Goal: Task Accomplishment & Management: Manage account settings

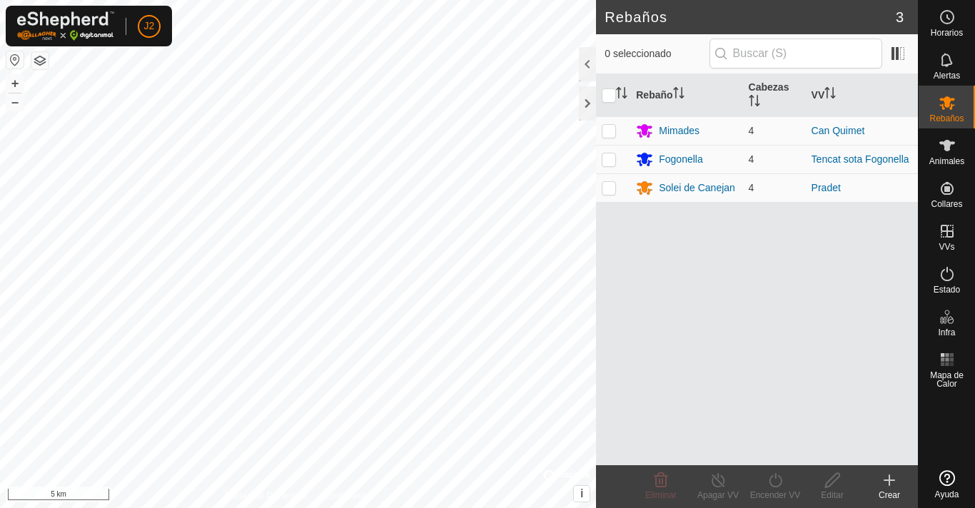
click at [887, 477] on icon at bounding box center [889, 480] width 17 height 17
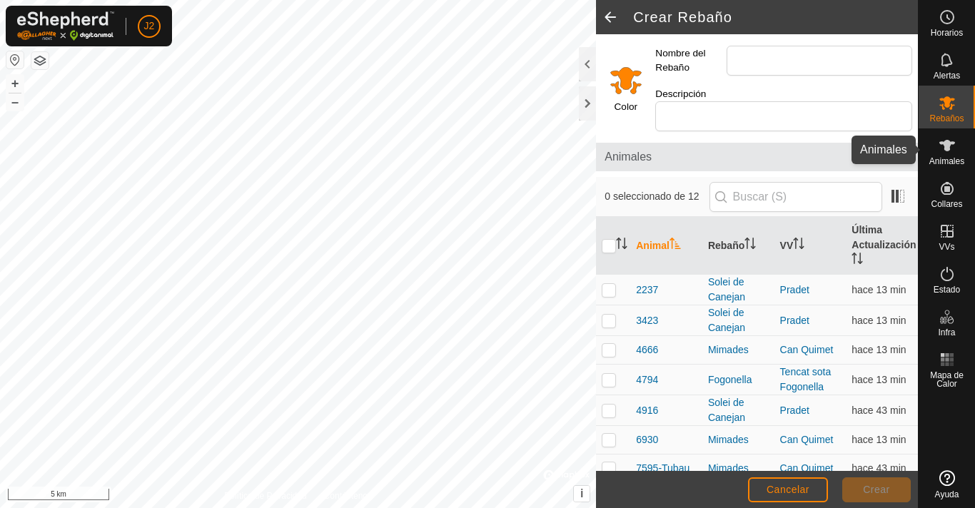
click at [948, 152] on icon at bounding box center [947, 145] width 17 height 17
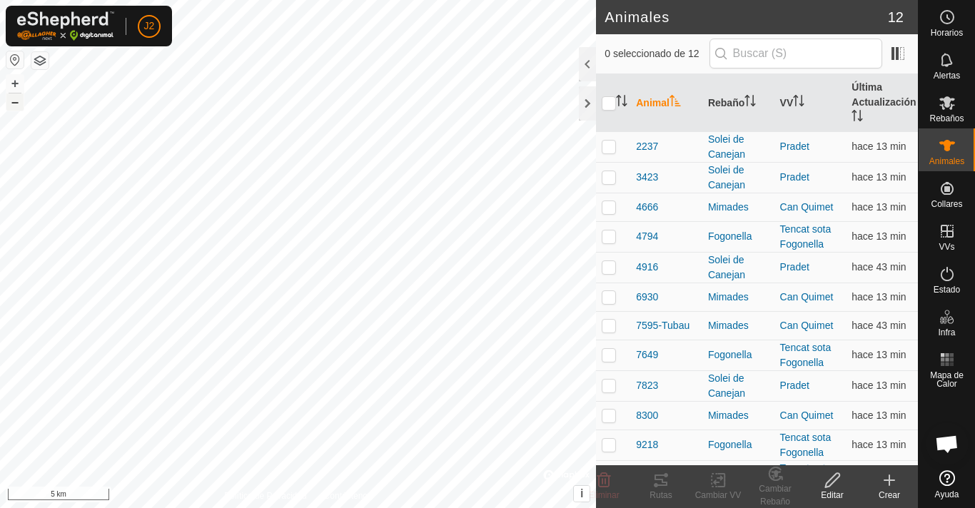
click at [17, 103] on button "–" at bounding box center [14, 102] width 17 height 17
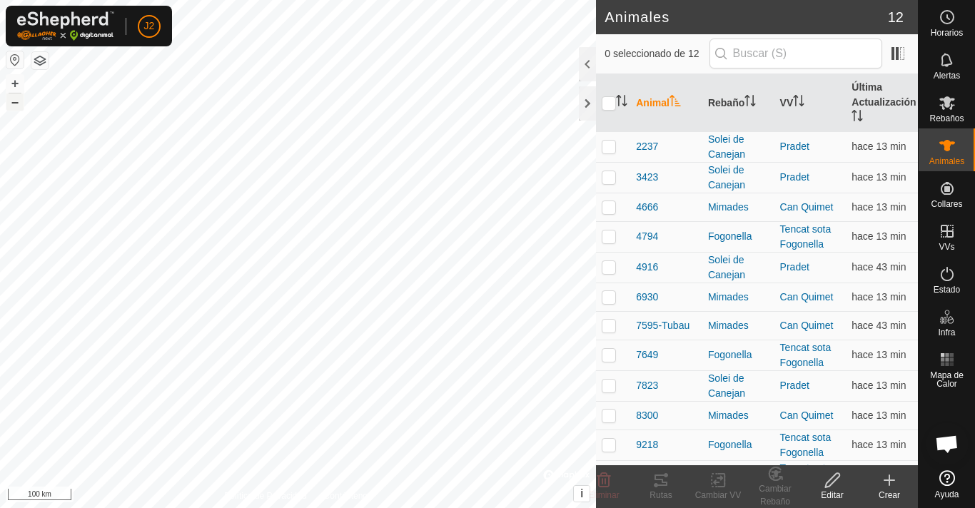
click at [17, 103] on button "–" at bounding box center [14, 102] width 17 height 17
click at [21, 106] on button "–" at bounding box center [14, 102] width 17 height 17
click at [22, 106] on button "–" at bounding box center [14, 102] width 17 height 17
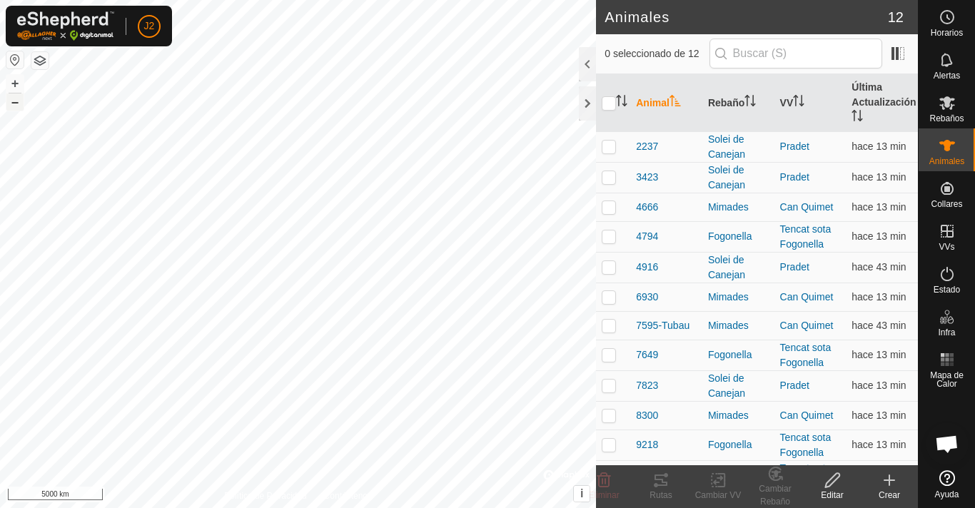
click at [22, 106] on button "–" at bounding box center [14, 102] width 17 height 17
click at [56, 123] on div "+ – ⇧ i © Mapbox , © OpenStreetMap , Improve this map 5000 km" at bounding box center [298, 254] width 596 height 508
click at [16, 80] on button "+" at bounding box center [14, 83] width 17 height 17
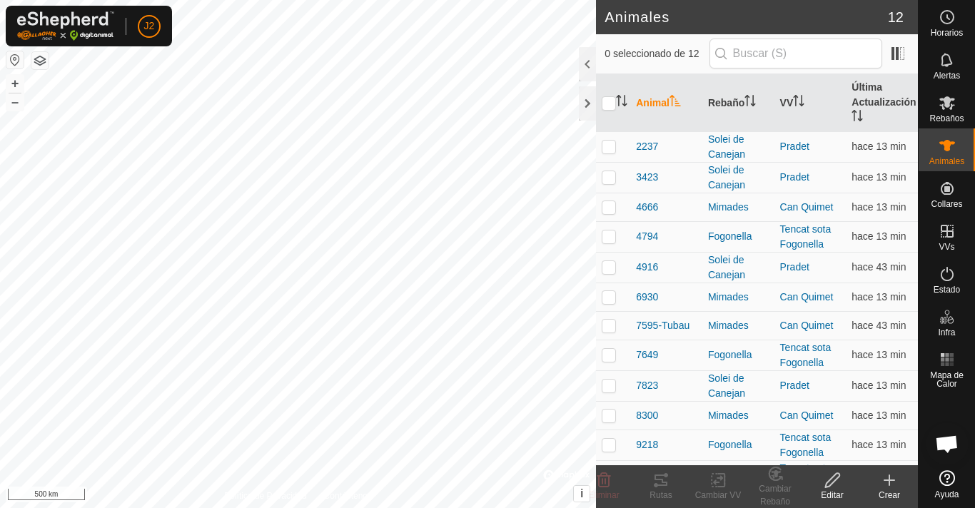
click at [348, 508] on html "J2 Horarios Alertas Rebaños Animales Collares VVs Estado Infra Mapa de Calor Ay…" at bounding box center [487, 254] width 975 height 508
click at [14, 83] on button "+" at bounding box center [14, 83] width 17 height 17
click at [16, 82] on button "+" at bounding box center [14, 83] width 17 height 17
click at [16, 83] on button "+" at bounding box center [14, 83] width 17 height 17
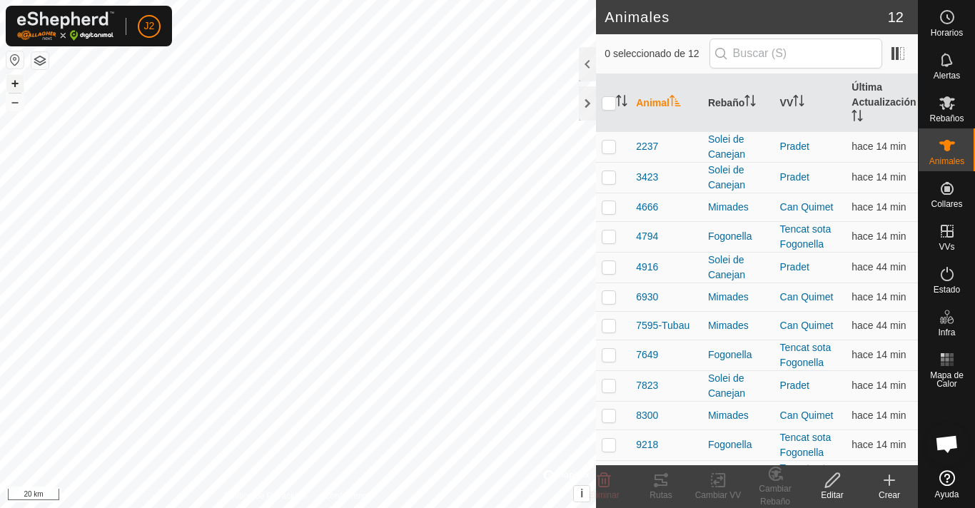
click at [18, 82] on button "+" at bounding box center [14, 83] width 17 height 17
click at [10, 101] on button "–" at bounding box center [14, 102] width 17 height 17
click at [895, 479] on icon at bounding box center [889, 480] width 17 height 17
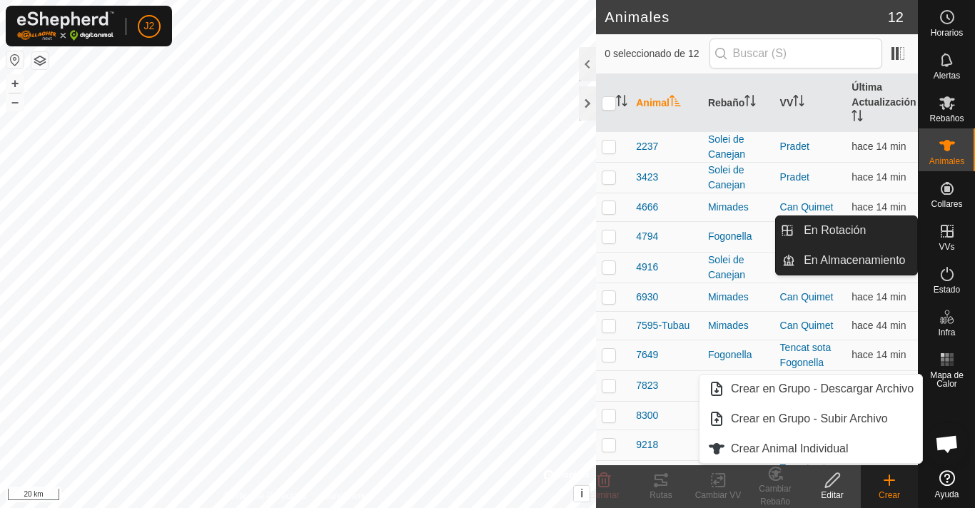
click at [953, 230] on icon at bounding box center [947, 231] width 13 height 13
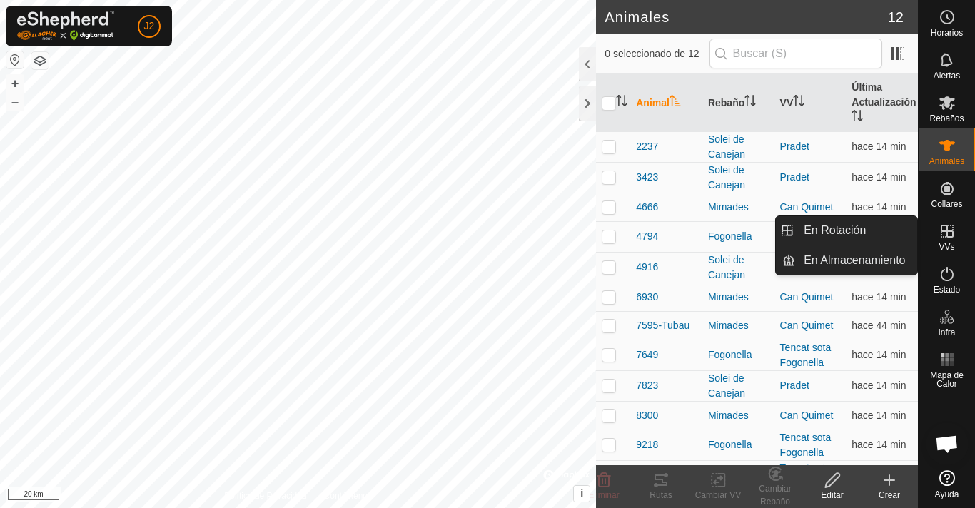
click at [951, 234] on icon at bounding box center [947, 231] width 17 height 17
click at [870, 236] on link "En Rotación" at bounding box center [856, 230] width 122 height 29
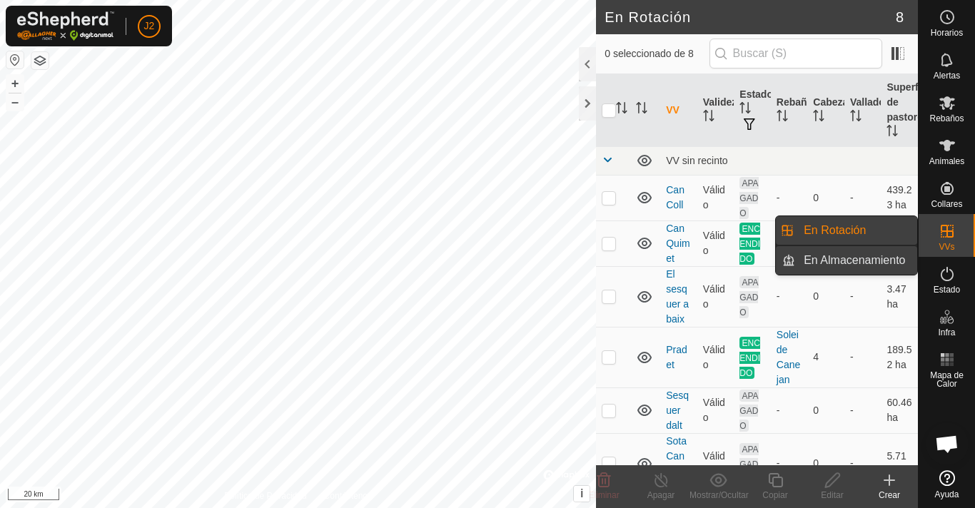
click at [857, 263] on link "En Almacenamiento" at bounding box center [856, 260] width 122 height 29
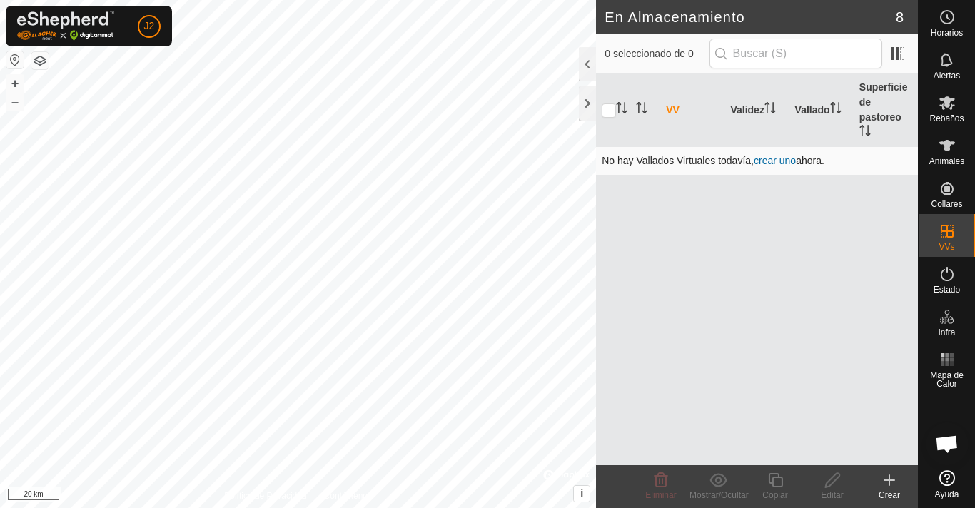
click at [804, 163] on td "No hay Vallados Virtuales todavía, crear uno ahora." at bounding box center [757, 160] width 322 height 29
click at [897, 485] on icon at bounding box center [889, 480] width 17 height 17
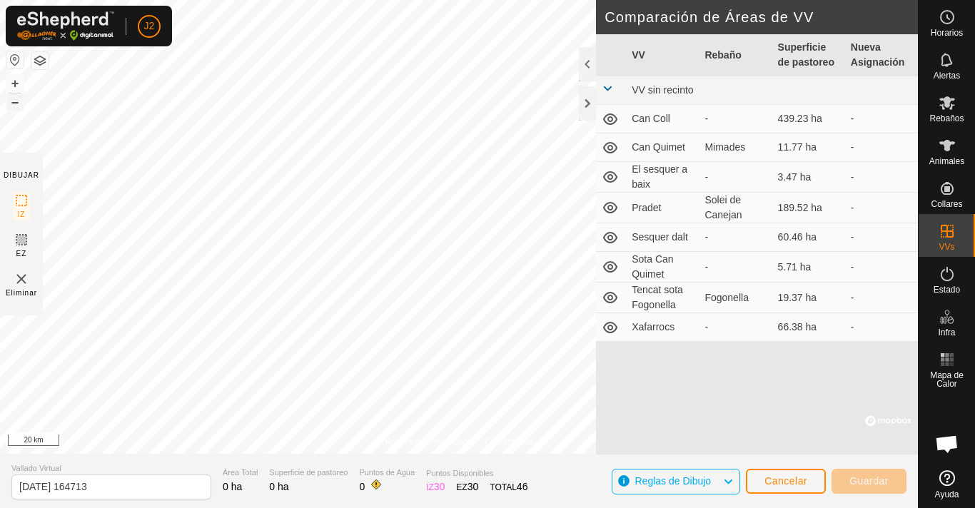
click at [16, 102] on button "–" at bounding box center [14, 102] width 17 height 17
click at [12, 81] on button "+" at bounding box center [14, 83] width 17 height 17
click at [20, 84] on button "+" at bounding box center [14, 83] width 17 height 17
click at [19, 84] on button "+" at bounding box center [14, 83] width 17 height 17
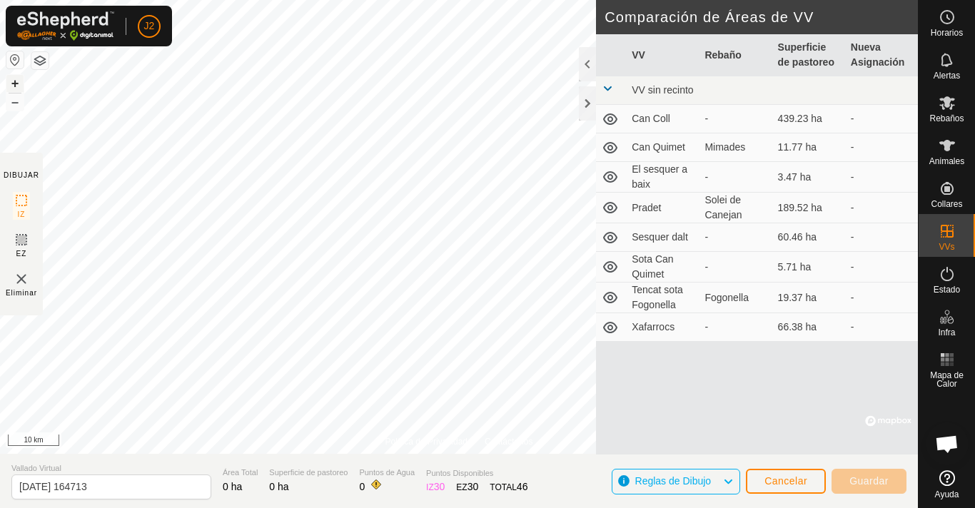
click at [14, 79] on button "+" at bounding box center [14, 83] width 17 height 17
click at [17, 83] on button "+" at bounding box center [14, 83] width 17 height 17
click at [21, 81] on button "+" at bounding box center [14, 83] width 17 height 17
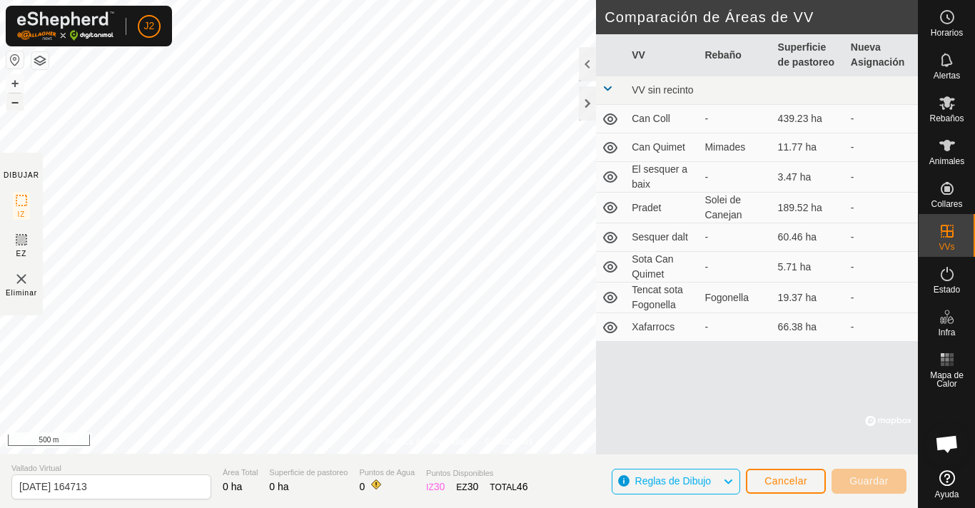
click at [15, 106] on button "–" at bounding box center [14, 102] width 17 height 17
click at [16, 107] on button "–" at bounding box center [14, 102] width 17 height 17
click at [5, 181] on div "Política de Privacidad Contáctenos WP 3 Tipo: trough Capacidad: 100L Nivel de A…" at bounding box center [459, 254] width 918 height 508
click at [18, 104] on button "–" at bounding box center [14, 102] width 17 height 17
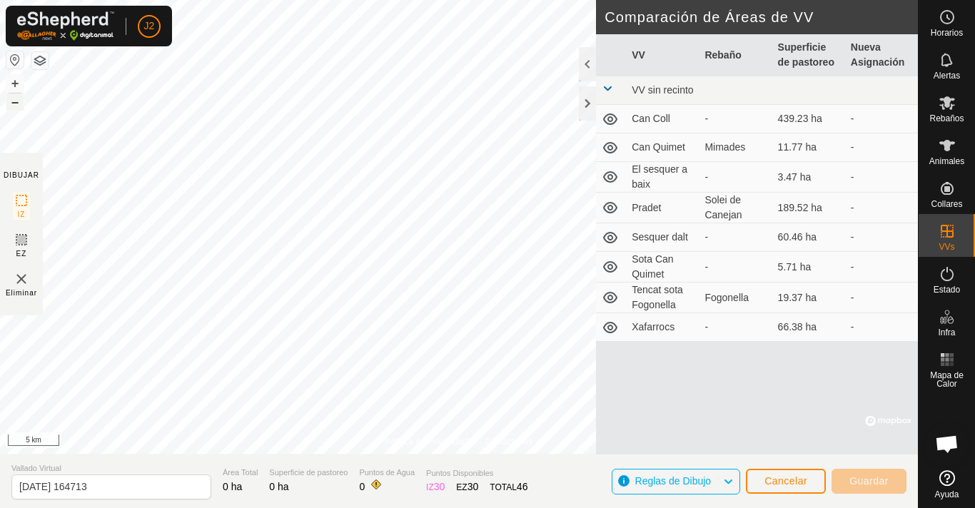
click at [18, 104] on button "–" at bounding box center [14, 102] width 17 height 17
click at [15, 103] on button "–" at bounding box center [14, 102] width 17 height 17
click at [16, 85] on button "+" at bounding box center [14, 83] width 17 height 17
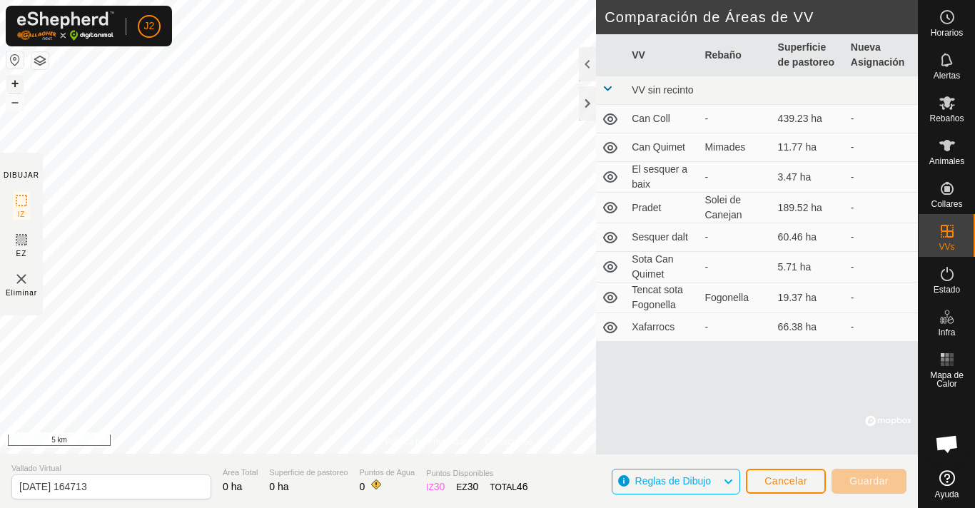
click at [16, 79] on button "+" at bounding box center [14, 83] width 17 height 17
click at [16, 84] on button "+" at bounding box center [14, 83] width 17 height 17
click at [19, 87] on button "+" at bounding box center [14, 83] width 17 height 17
click at [18, 87] on button "+" at bounding box center [14, 83] width 17 height 17
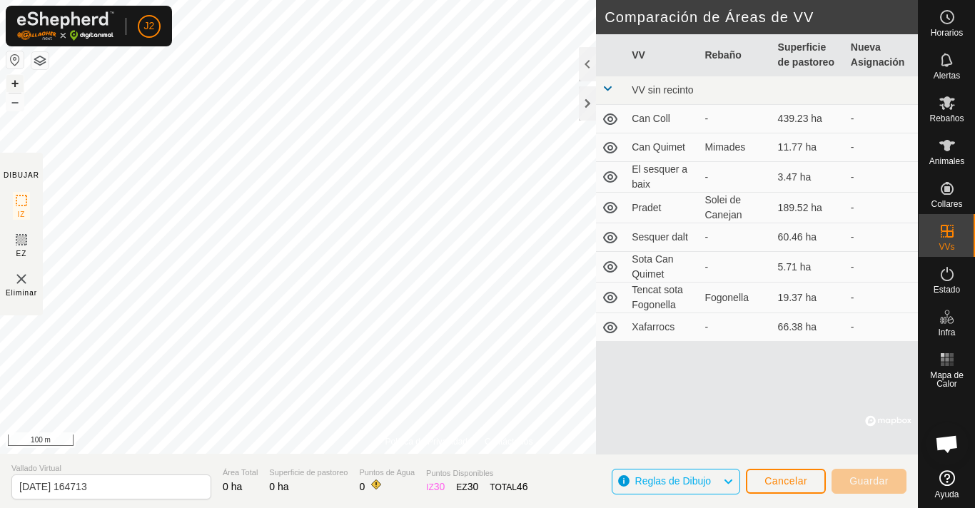
click at [23, 89] on button "+" at bounding box center [14, 83] width 17 height 17
click at [18, 84] on button "+" at bounding box center [14, 83] width 17 height 17
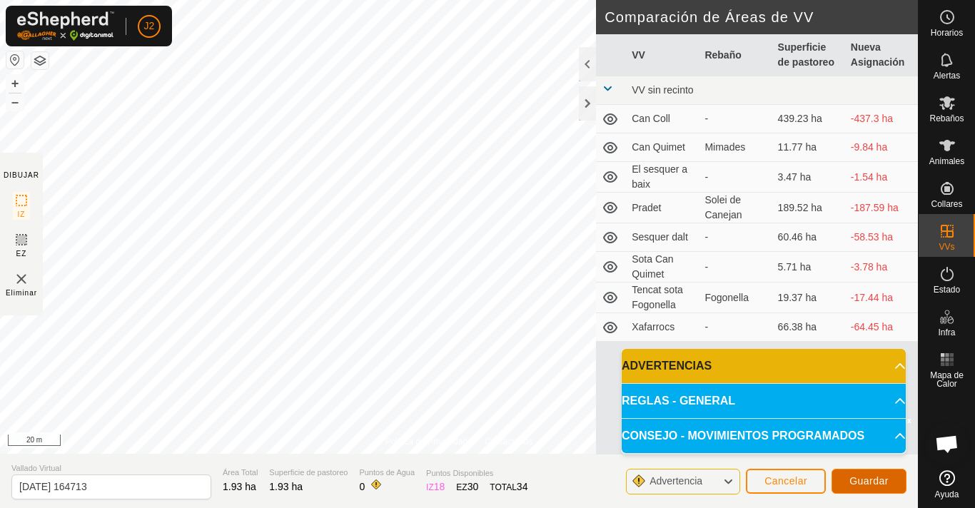
click at [855, 481] on span "Guardar" at bounding box center [869, 481] width 39 height 11
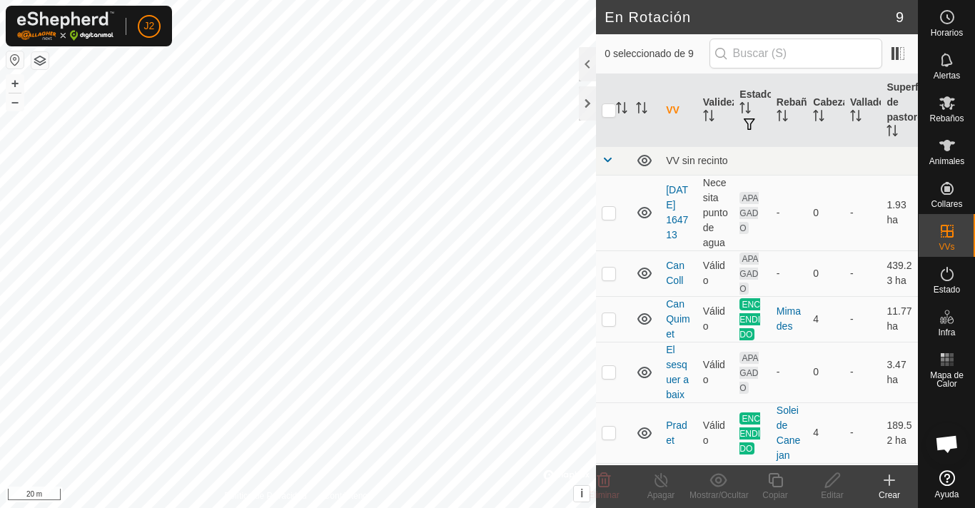
checkbox input "true"
click at [843, 486] on edit-svg-icon at bounding box center [832, 480] width 57 height 17
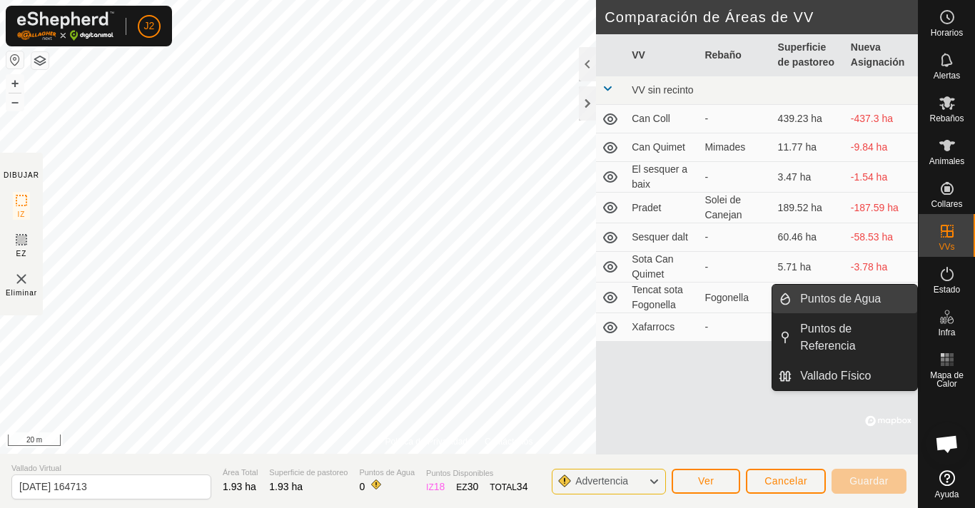
click at [884, 287] on link "Puntos de Agua" at bounding box center [855, 299] width 126 height 29
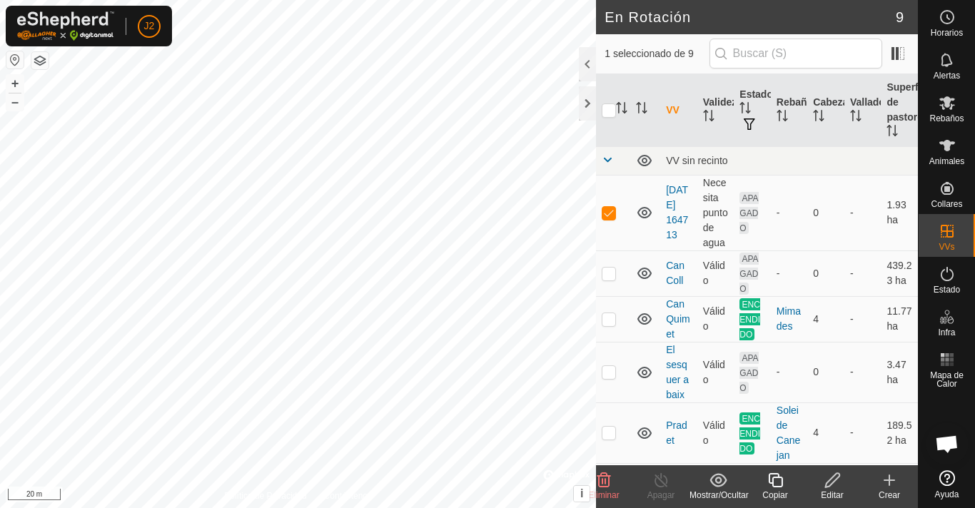
click at [835, 477] on icon at bounding box center [833, 480] width 18 height 17
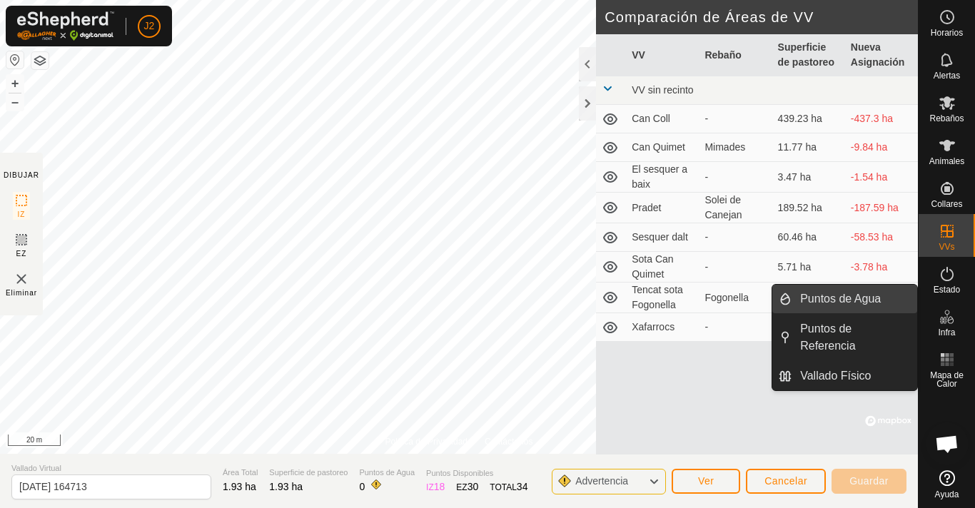
click at [878, 302] on link "Puntos de Agua" at bounding box center [855, 299] width 126 height 29
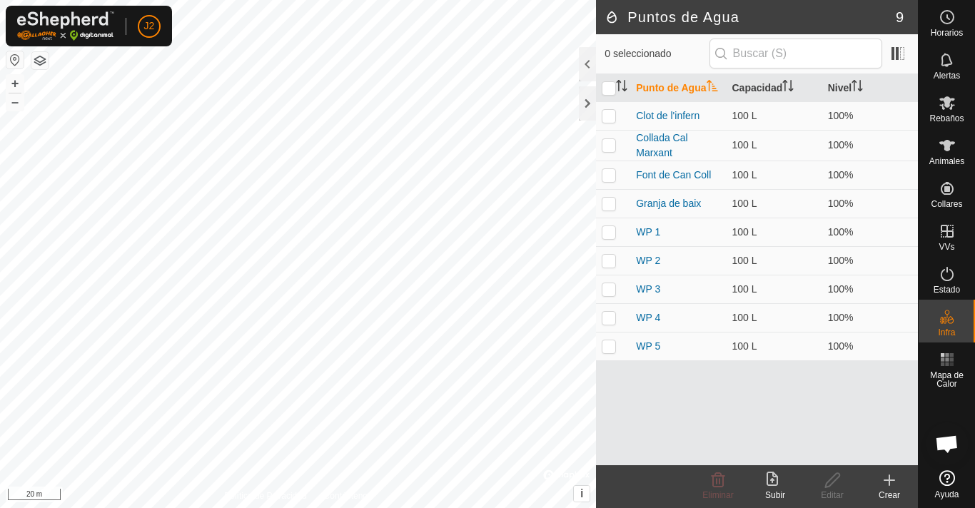
click at [773, 483] on icon at bounding box center [772, 479] width 11 height 14
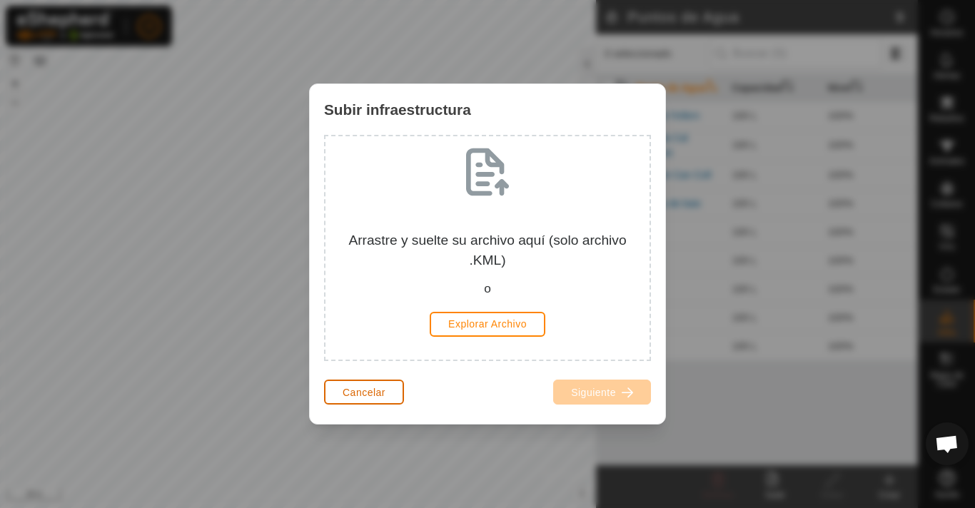
click at [383, 391] on span "Cancelar" at bounding box center [364, 392] width 43 height 11
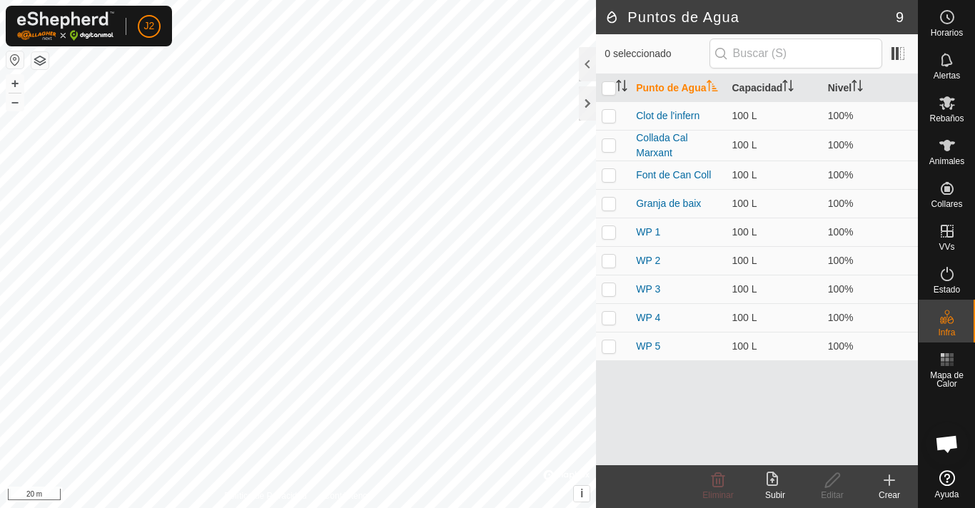
click at [773, 483] on icon at bounding box center [775, 480] width 17 height 17
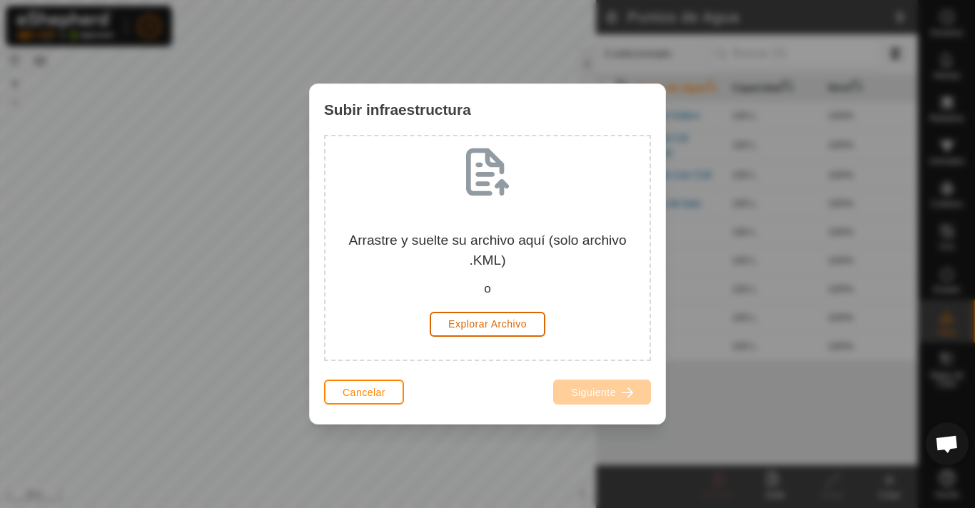
click at [518, 326] on span "Explorar Archivo" at bounding box center [487, 323] width 79 height 11
click at [382, 393] on span "Cancelar" at bounding box center [364, 392] width 43 height 11
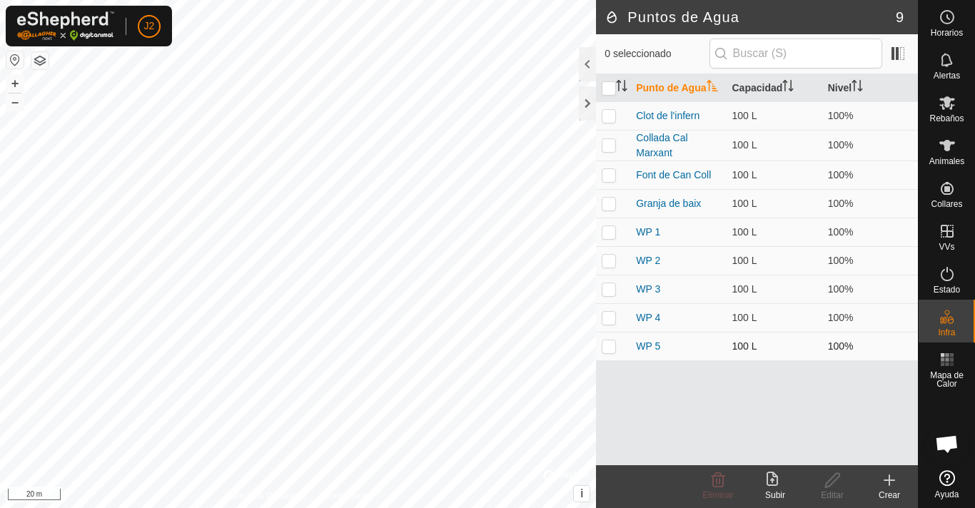
drag, startPoint x: 608, startPoint y: 347, endPoint x: 613, endPoint y: 354, distance: 8.7
click at [616, 356] on td at bounding box center [613, 346] width 34 height 29
checkbox input "true"
click at [774, 485] on icon at bounding box center [772, 479] width 11 height 14
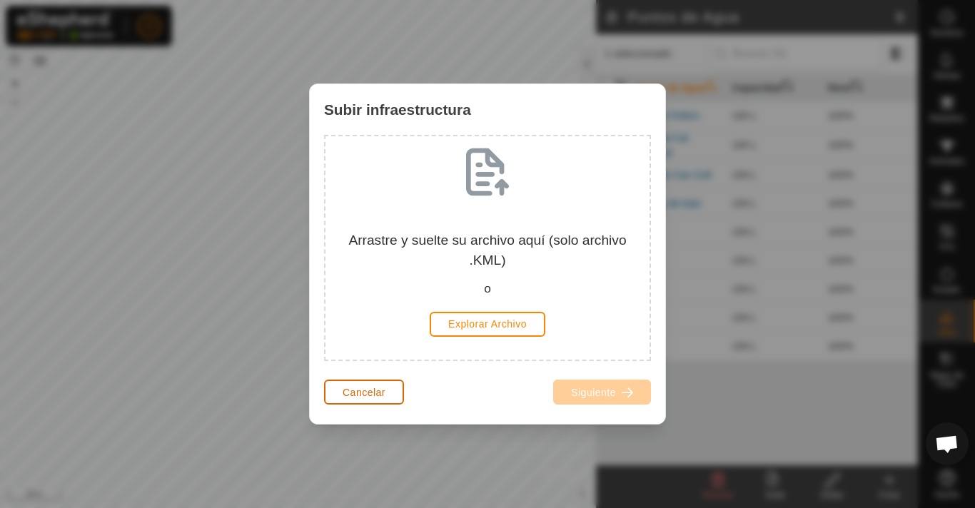
click at [373, 390] on span "Cancelar" at bounding box center [364, 392] width 43 height 11
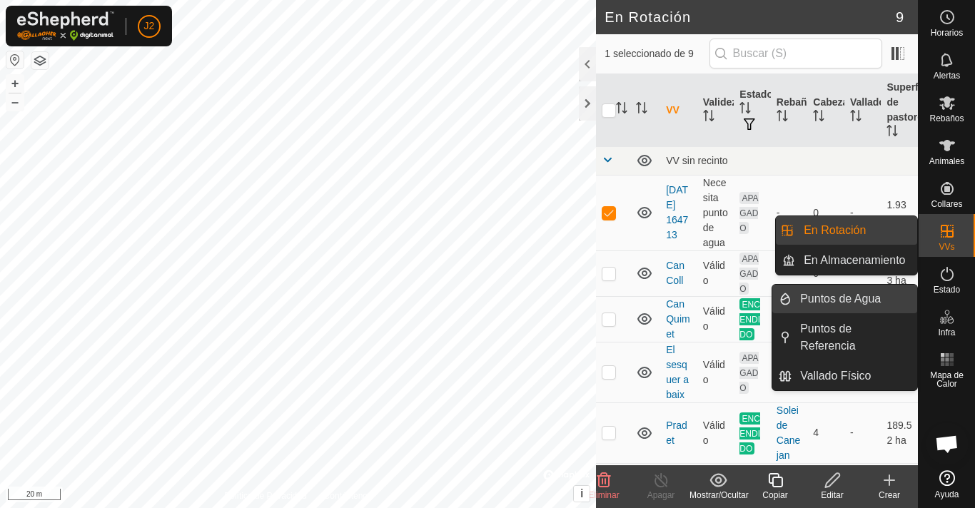
click at [845, 308] on link "Puntos de Agua" at bounding box center [855, 299] width 126 height 29
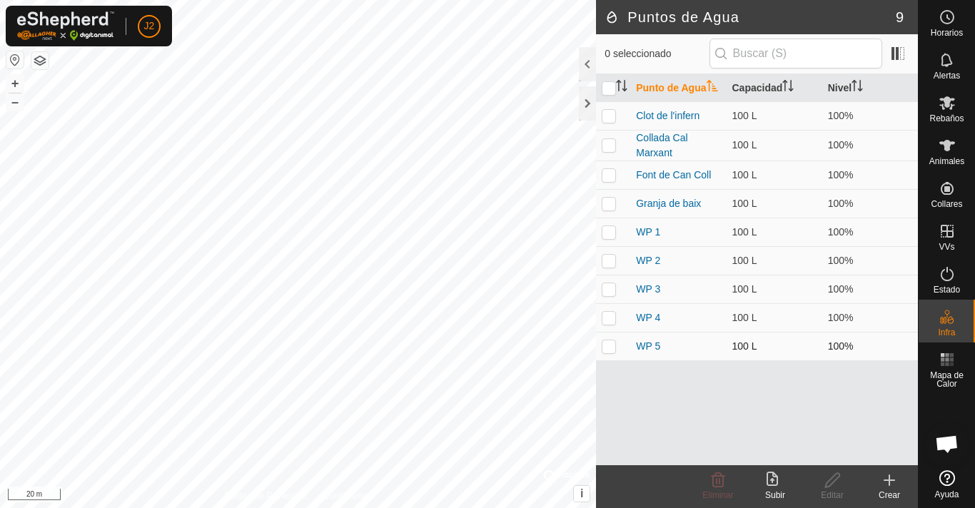
click at [609, 351] on p-checkbox at bounding box center [609, 346] width 14 height 11
checkbox input "true"
click at [773, 478] on icon at bounding box center [775, 480] width 17 height 17
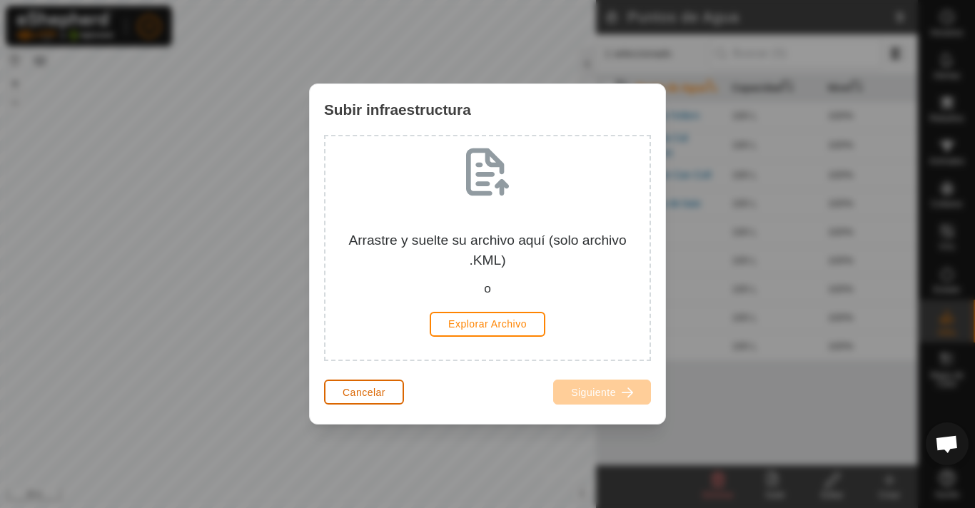
click at [372, 391] on span "Cancelar" at bounding box center [364, 392] width 43 height 11
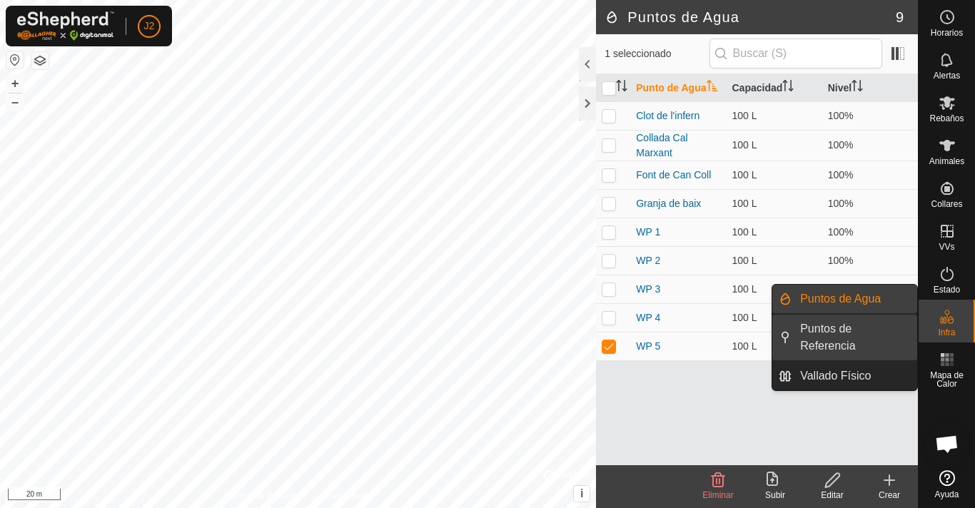
click at [898, 326] on link "Puntos de Referencia" at bounding box center [855, 338] width 126 height 46
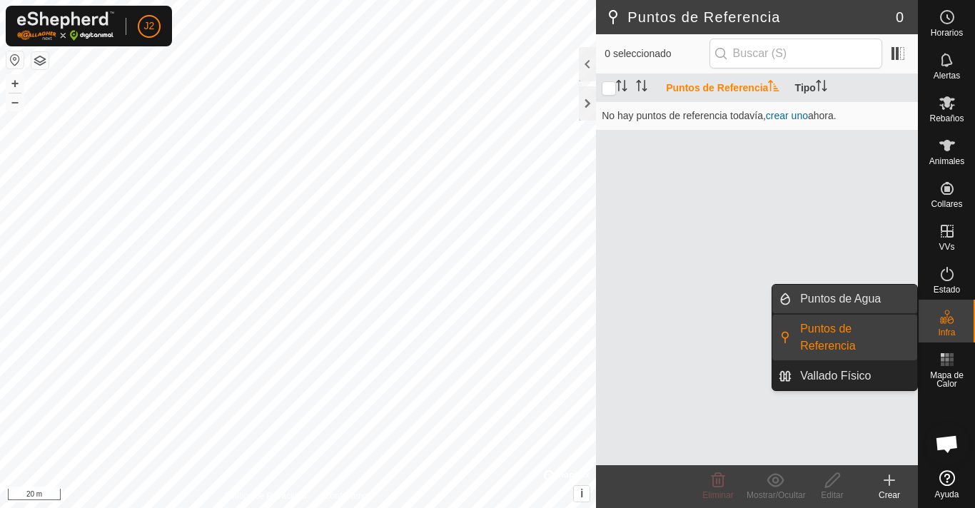
click at [879, 298] on link "Puntos de Agua" at bounding box center [855, 299] width 126 height 29
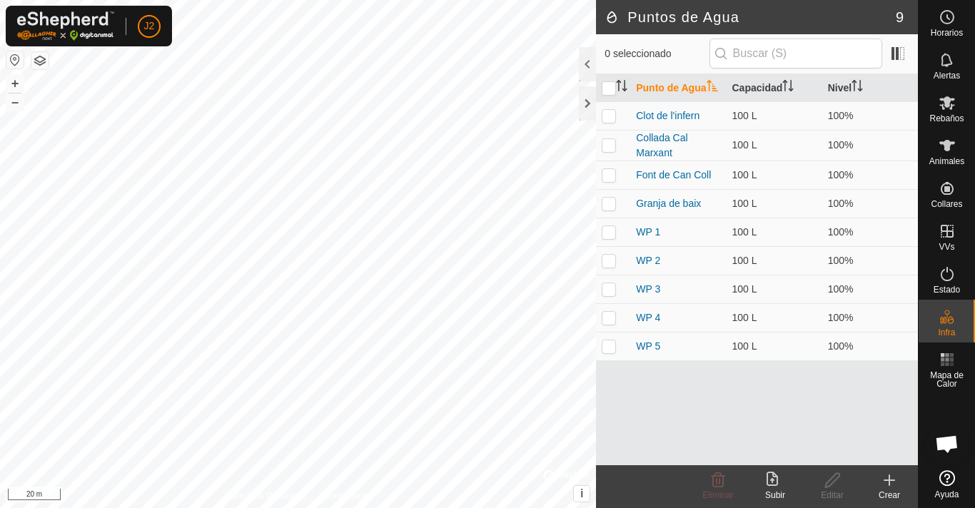
click at [39, 61] on button "button" at bounding box center [39, 60] width 17 height 17
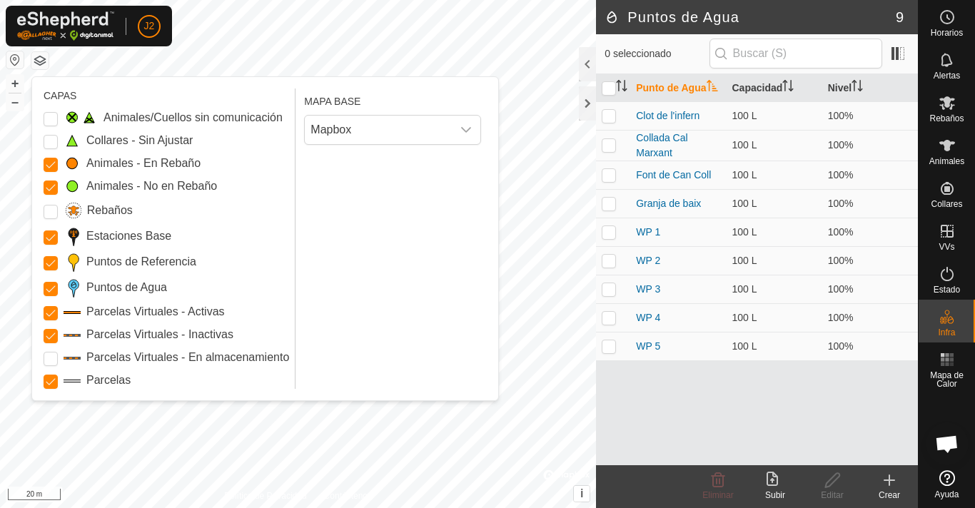
click at [127, 288] on label "Puntos de Agua" at bounding box center [126, 287] width 81 height 17
click at [58, 288] on Points "Puntos de Agua" at bounding box center [51, 289] width 14 height 14
click at [47, 281] on p-checkbox at bounding box center [51, 287] width 14 height 17
click at [50, 289] on Points "Puntos de Agua" at bounding box center [51, 289] width 14 height 14
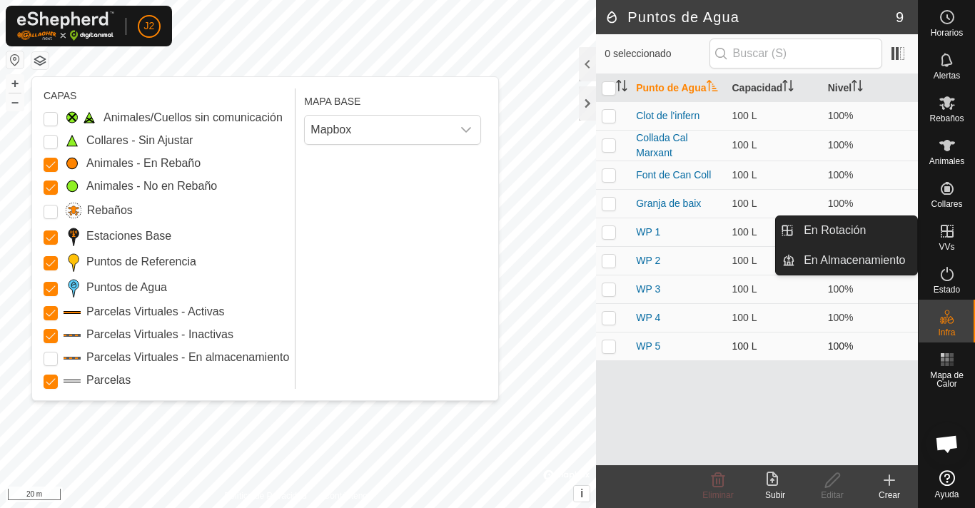
click at [609, 348] on p-checkbox at bounding box center [609, 346] width 14 height 11
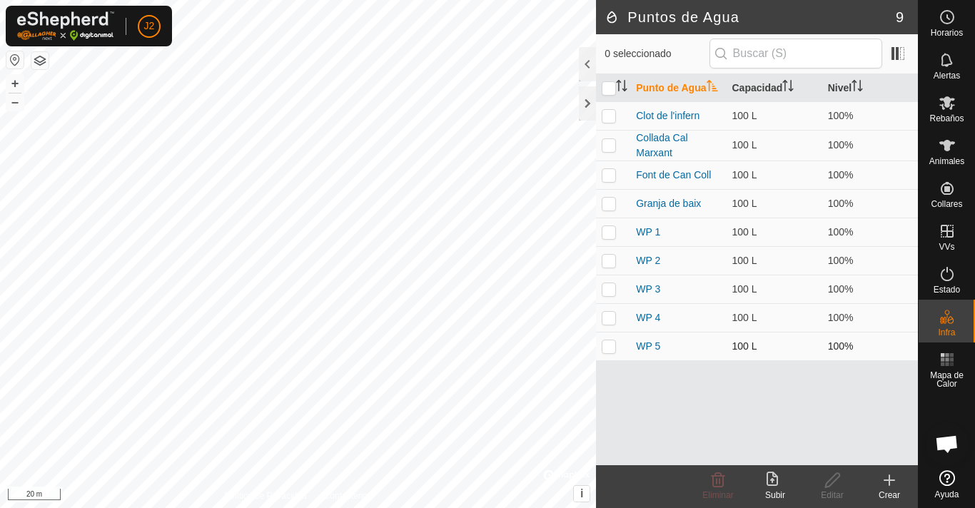
checkbox input "true"
click at [778, 486] on icon at bounding box center [772, 479] width 11 height 14
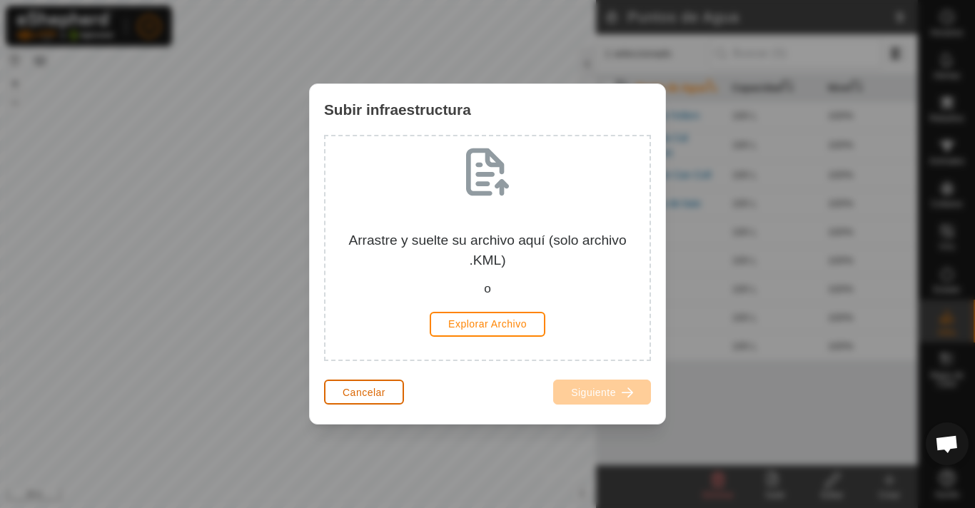
click at [367, 385] on button "Cancelar" at bounding box center [364, 392] width 80 height 25
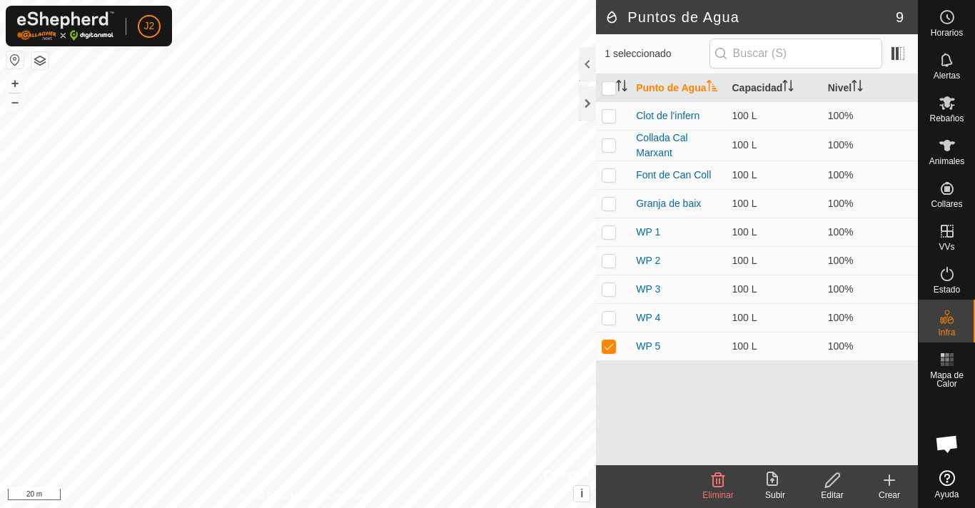
click at [843, 482] on edit-svg-icon at bounding box center [832, 480] width 57 height 17
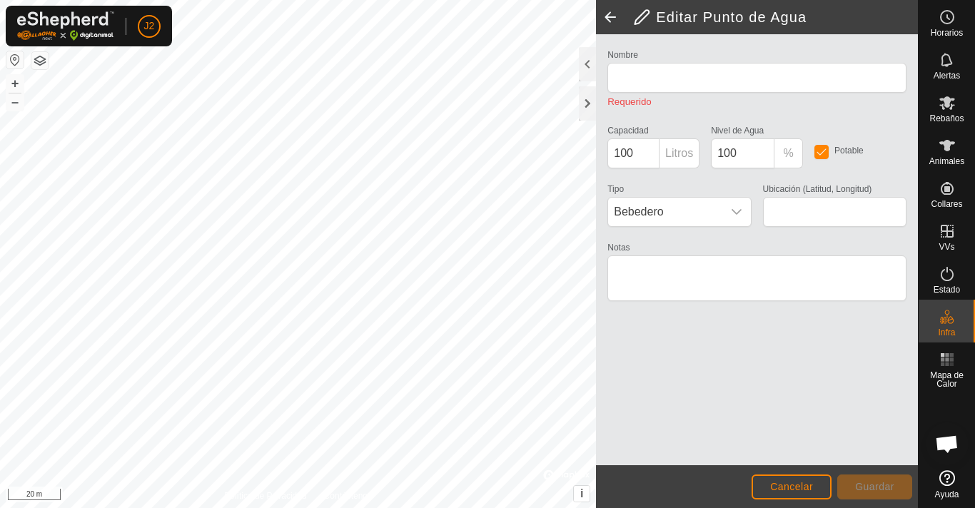
type input "WP 5"
type input "42.283407, 2.290978"
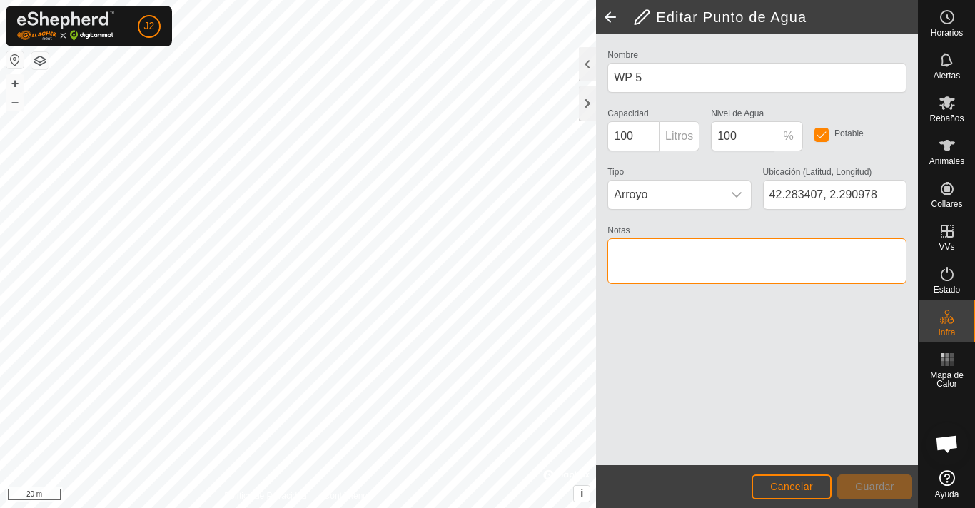
click at [691, 265] on textarea "Notas" at bounding box center [757, 261] width 299 height 46
type textarea "camp Marsel"
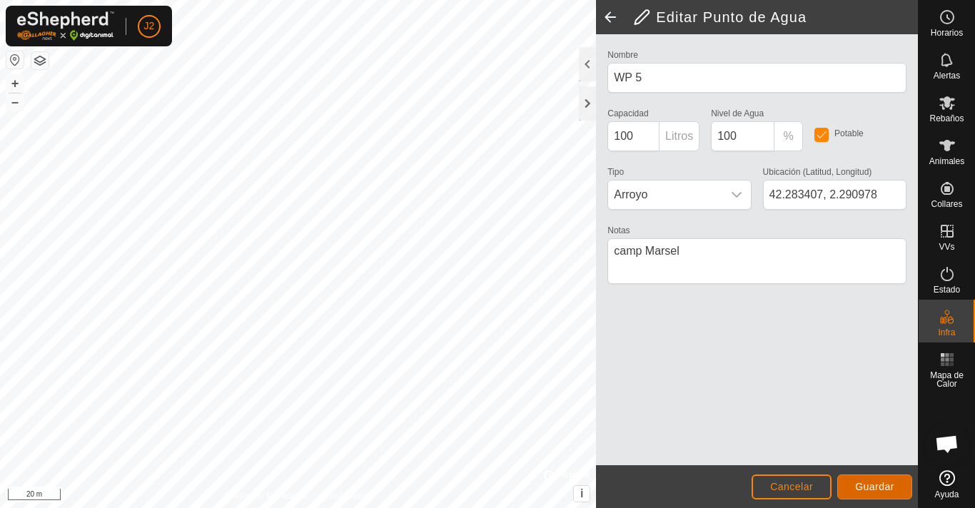
click at [871, 481] on span "Guardar" at bounding box center [874, 486] width 39 height 11
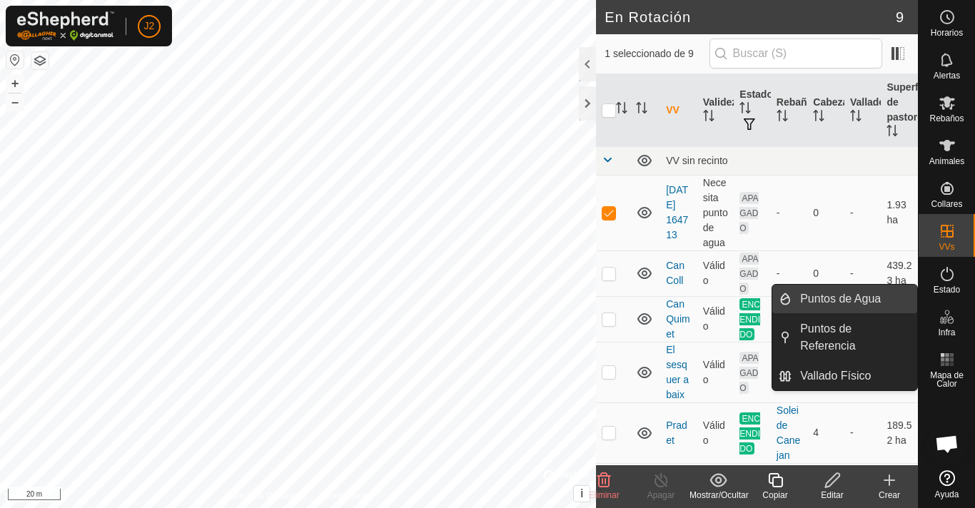
click at [861, 302] on link "Puntos de Agua" at bounding box center [855, 299] width 126 height 29
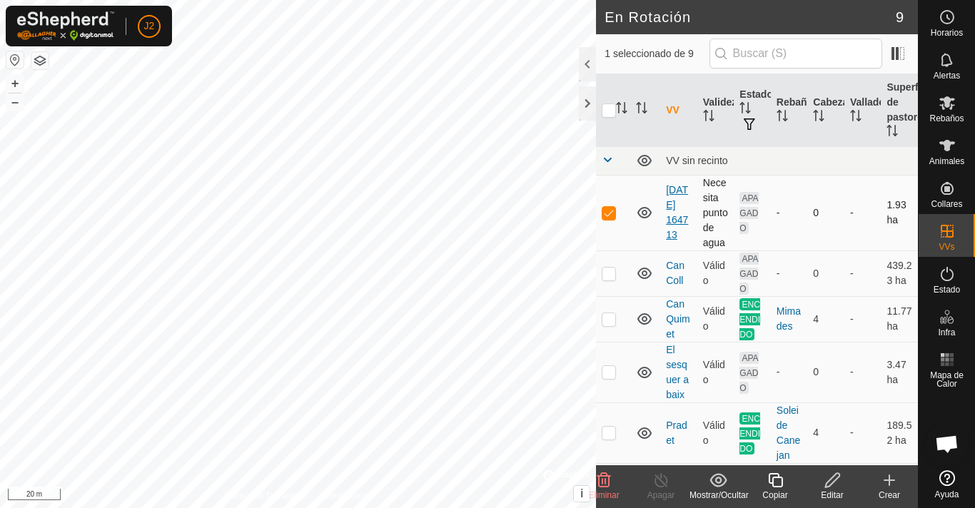
click at [682, 203] on link "[DATE] 164713" at bounding box center [677, 212] width 22 height 56
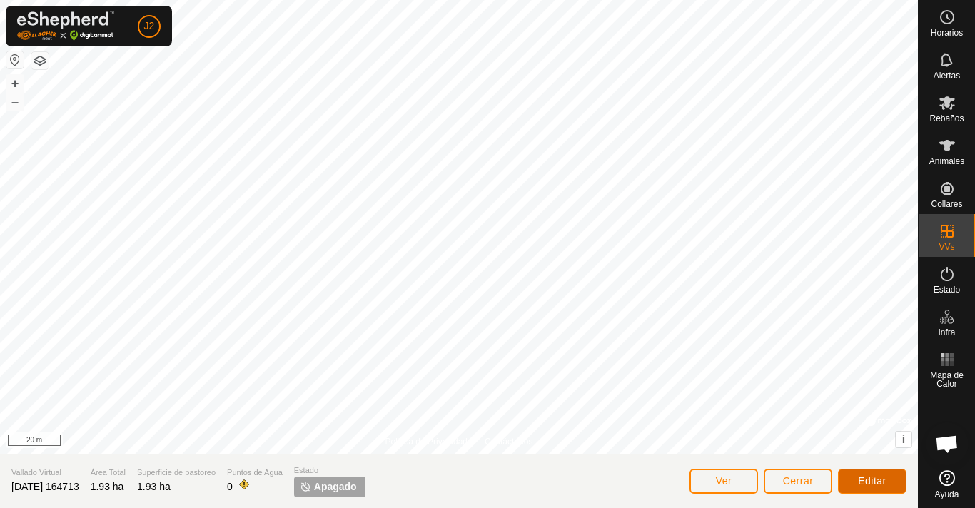
click at [880, 479] on span "Editar" at bounding box center [872, 481] width 29 height 11
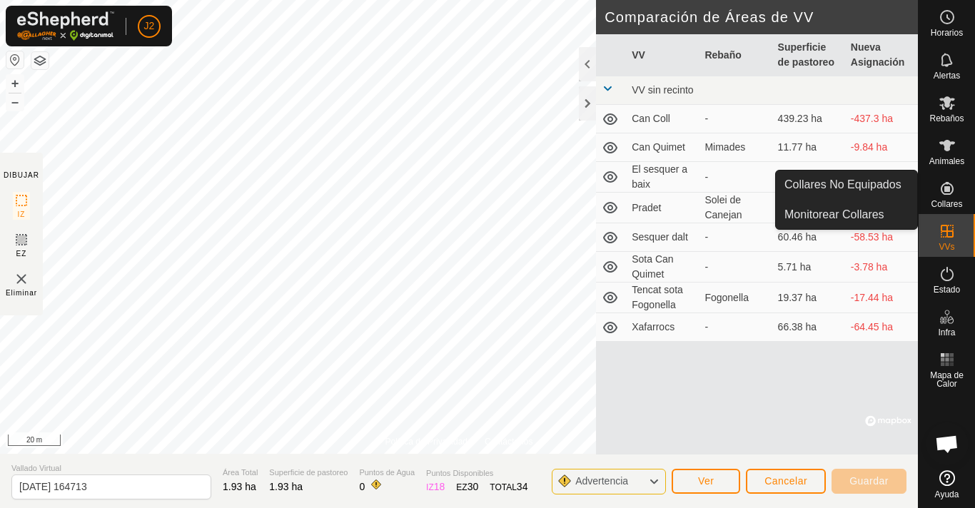
click at [952, 187] on icon at bounding box center [947, 188] width 13 height 13
click at [952, 191] on icon at bounding box center [947, 188] width 13 height 13
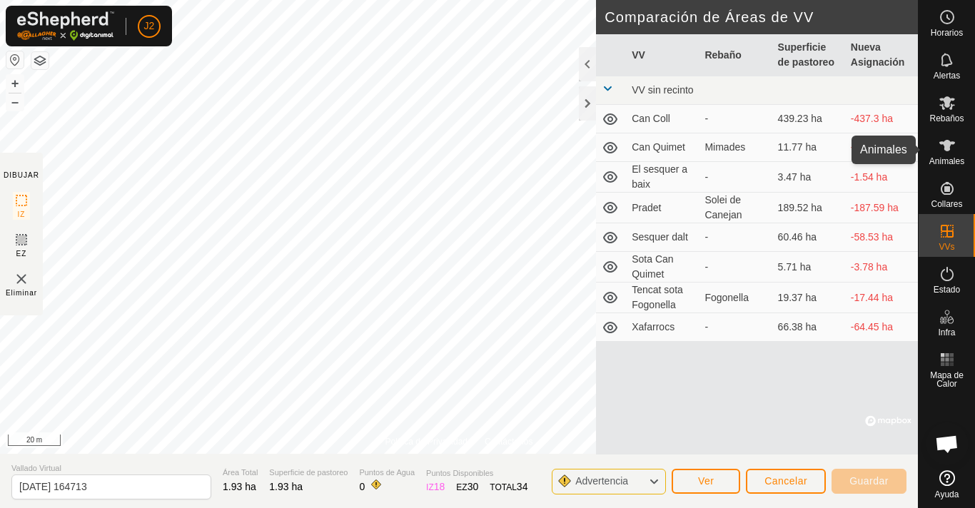
click at [939, 148] on icon at bounding box center [947, 145] width 17 height 17
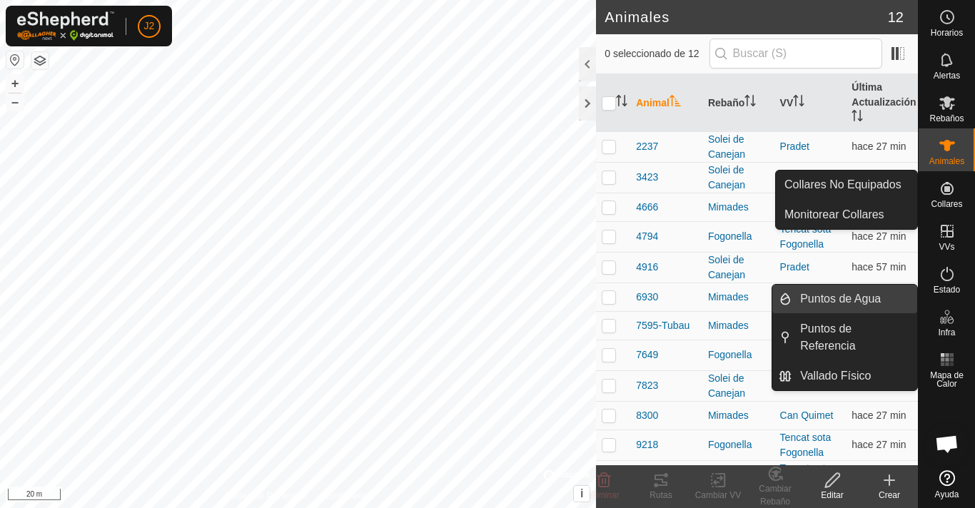
click at [873, 298] on link "Puntos de Agua" at bounding box center [855, 299] width 126 height 29
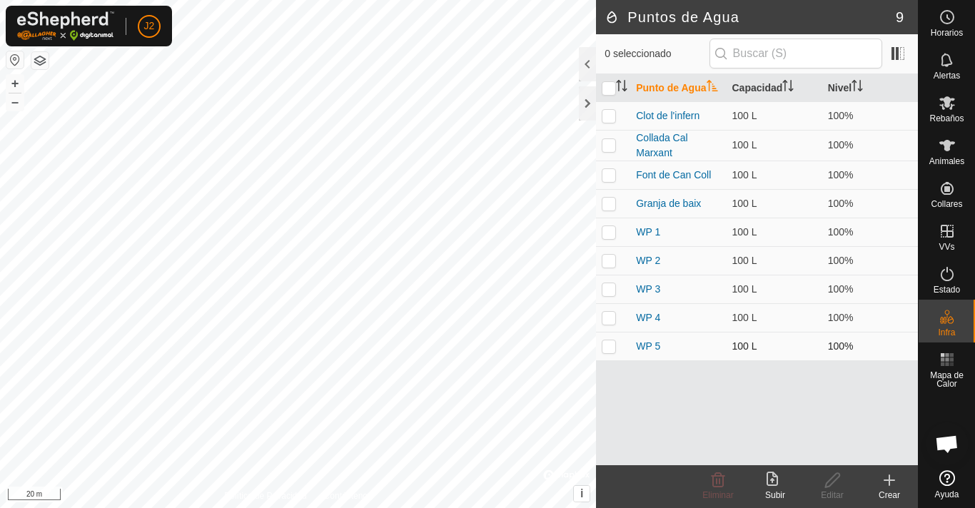
click at [608, 343] on p-checkbox at bounding box center [609, 346] width 14 height 11
checkbox input "true"
click at [829, 471] on div "Editar" at bounding box center [832, 487] width 57 height 43
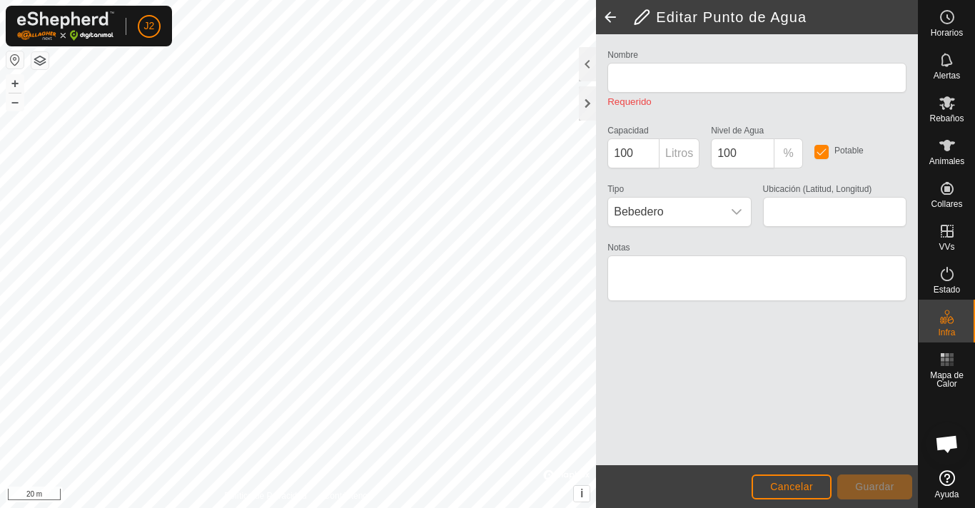
type input "WP 5"
type input "42.283407, 2.290978"
type textarea "camp Marsel"
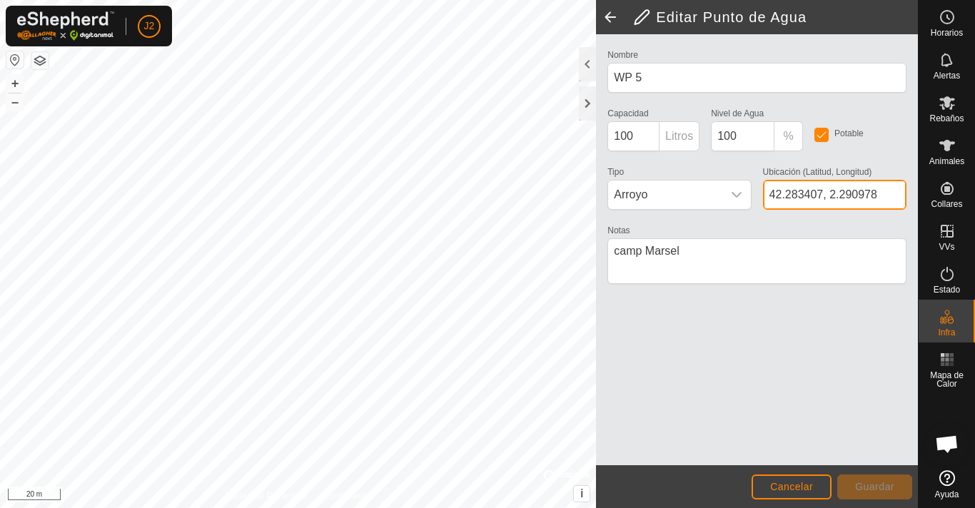
click at [881, 193] on input "42.283407, 2.290978" at bounding box center [835, 195] width 144 height 30
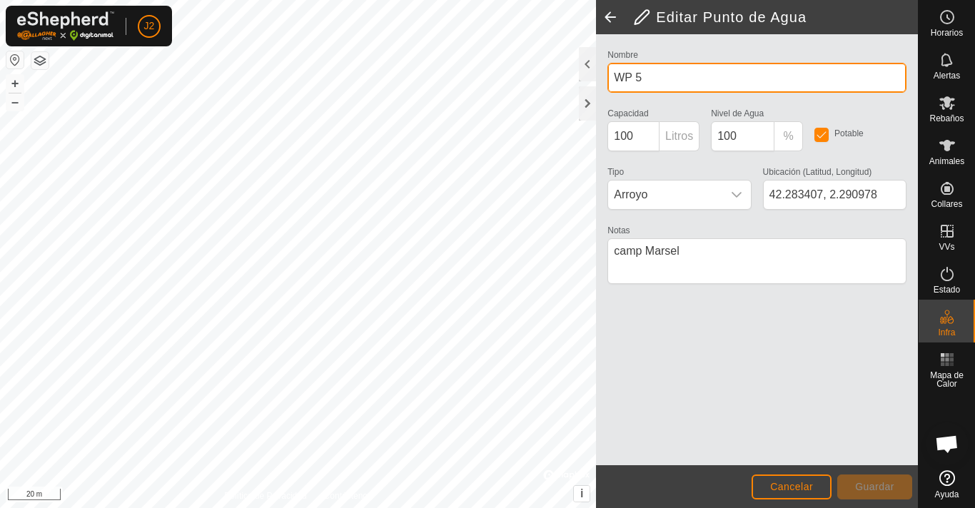
click at [679, 79] on input "WP 5" at bounding box center [757, 78] width 299 height 30
type input "W"
type input "camp Marsel Malatosca"
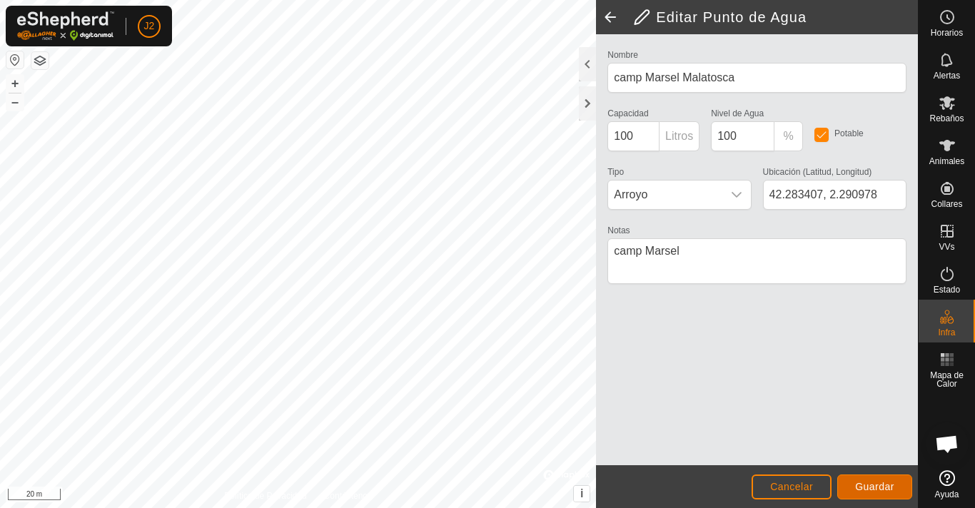
click at [890, 489] on span "Guardar" at bounding box center [874, 486] width 39 height 11
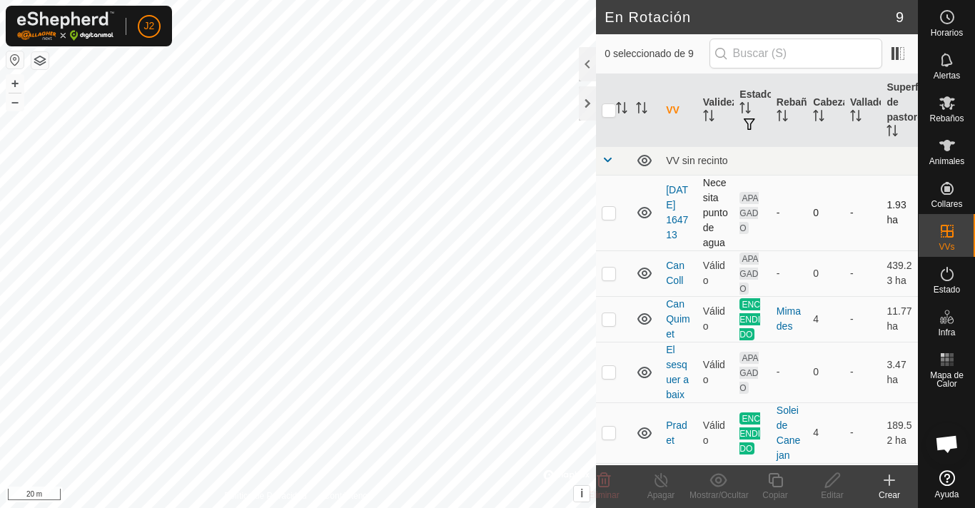
checkbox input "true"
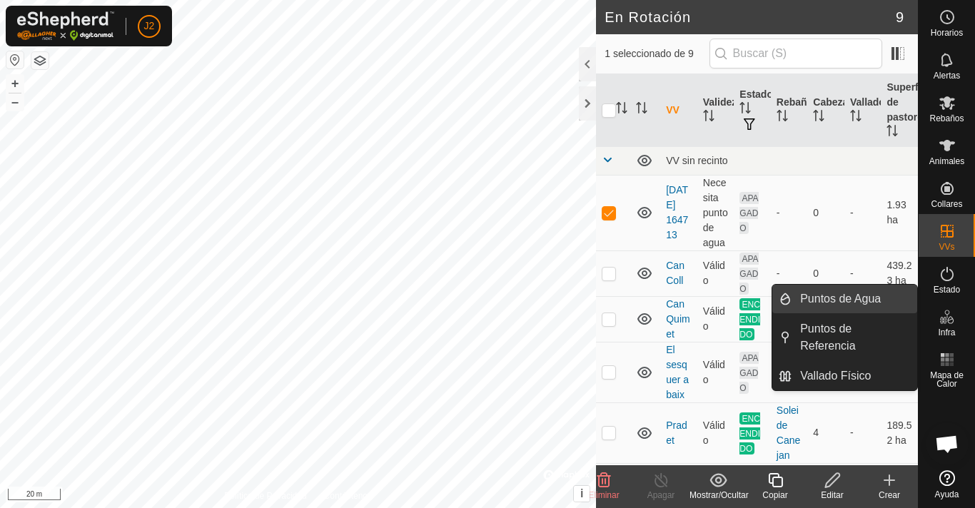
click at [881, 304] on link "Puntos de Agua" at bounding box center [855, 299] width 126 height 29
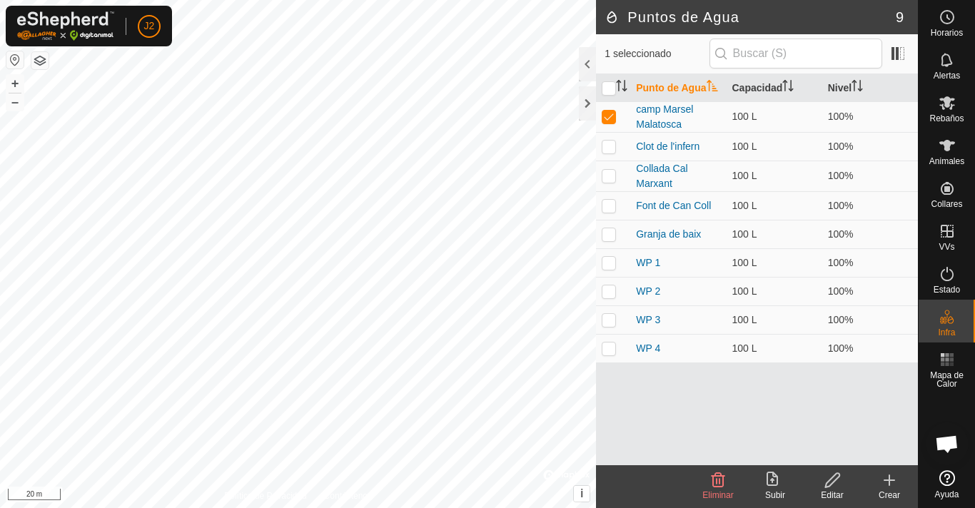
click at [891, 486] on icon at bounding box center [889, 480] width 17 height 17
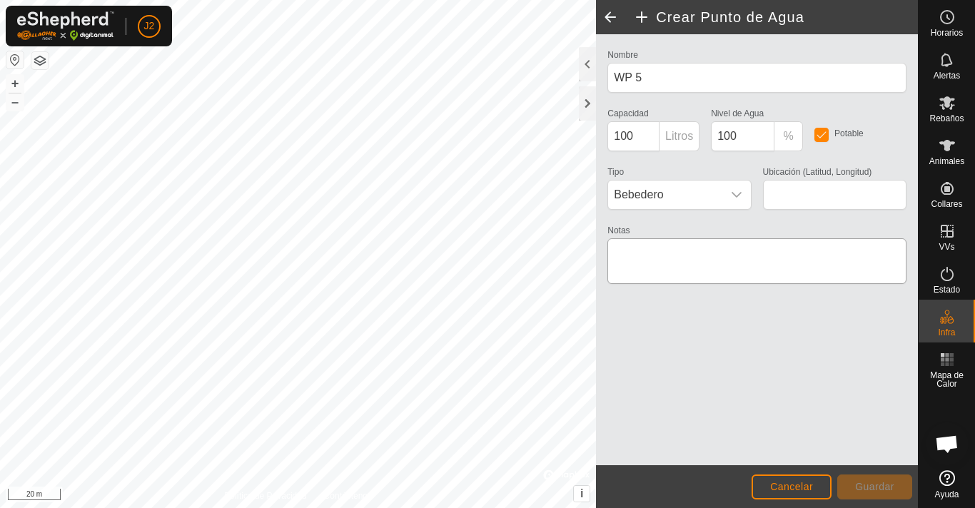
type input "42.243256, 2.289178"
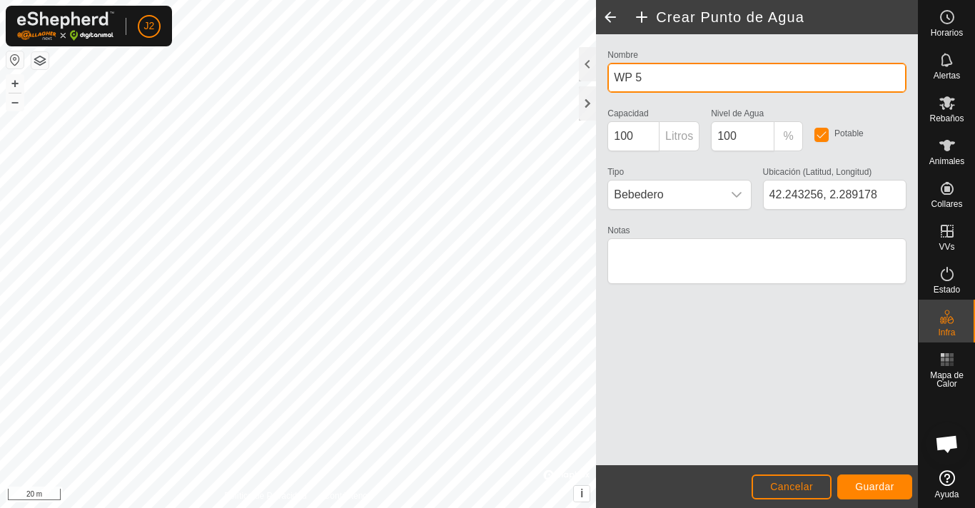
click at [692, 81] on input "WP 5" at bounding box center [757, 78] width 299 height 30
type input "W"
type input "camp Marsel Malatosca"
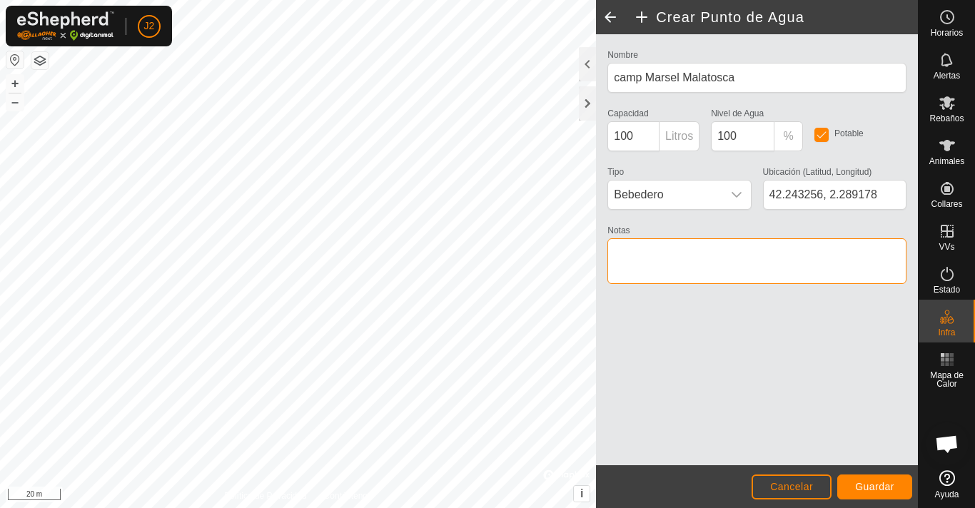
click at [742, 259] on textarea "Notas" at bounding box center [757, 261] width 299 height 46
type textarea "camp Marsel"
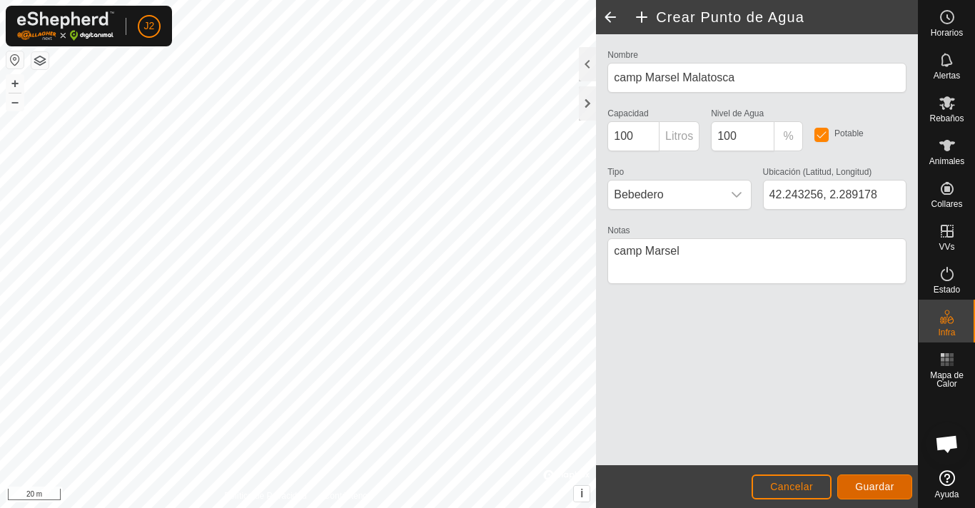
click at [876, 484] on span "Guardar" at bounding box center [874, 486] width 39 height 11
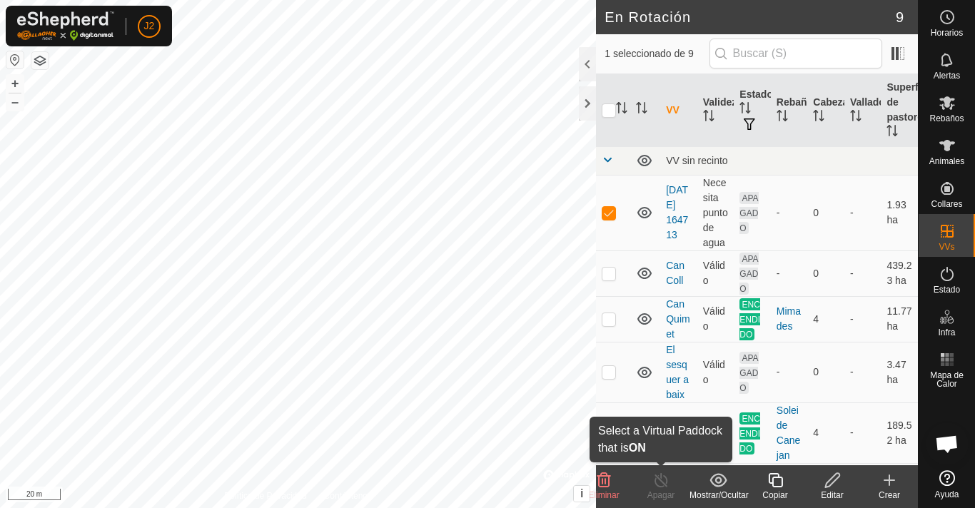
click at [663, 486] on icon at bounding box center [661, 480] width 13 height 14
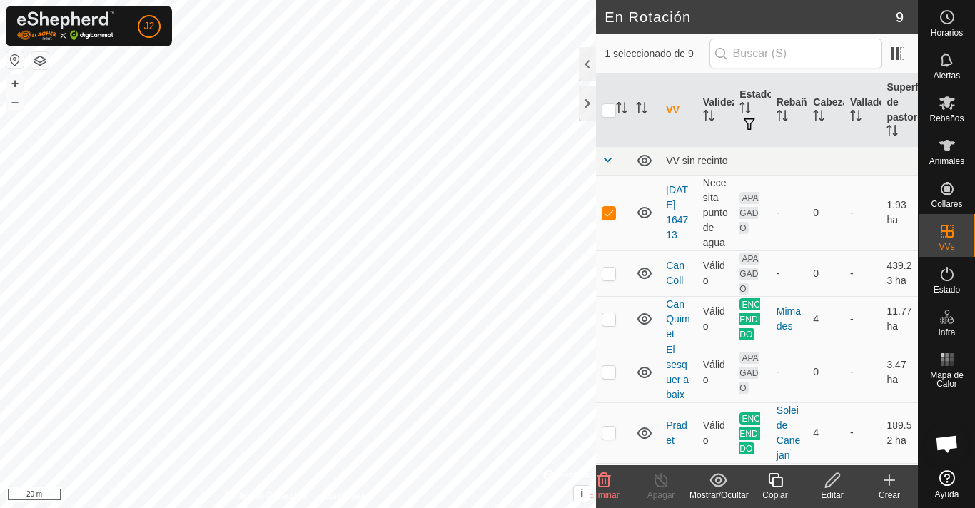
click at [834, 491] on div "Editar" at bounding box center [832, 495] width 57 height 13
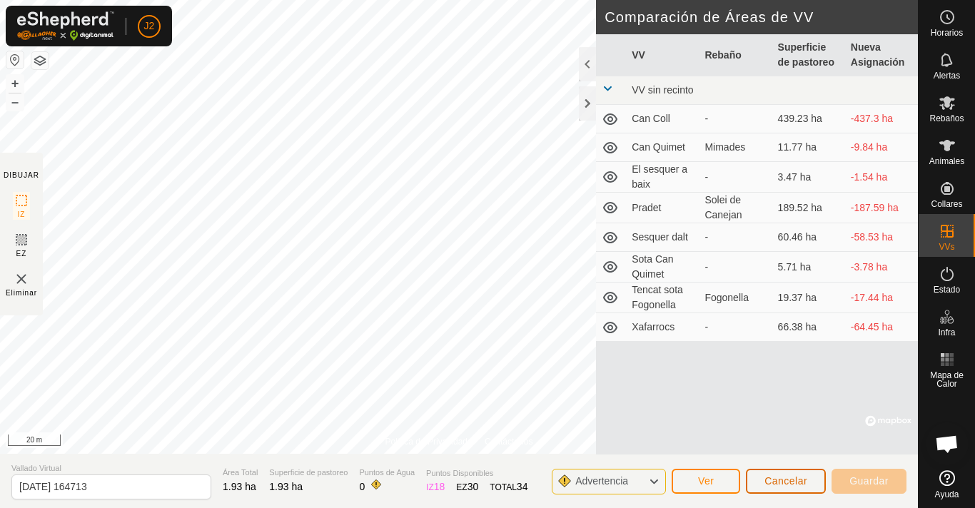
click at [797, 478] on span "Cancelar" at bounding box center [786, 481] width 43 height 11
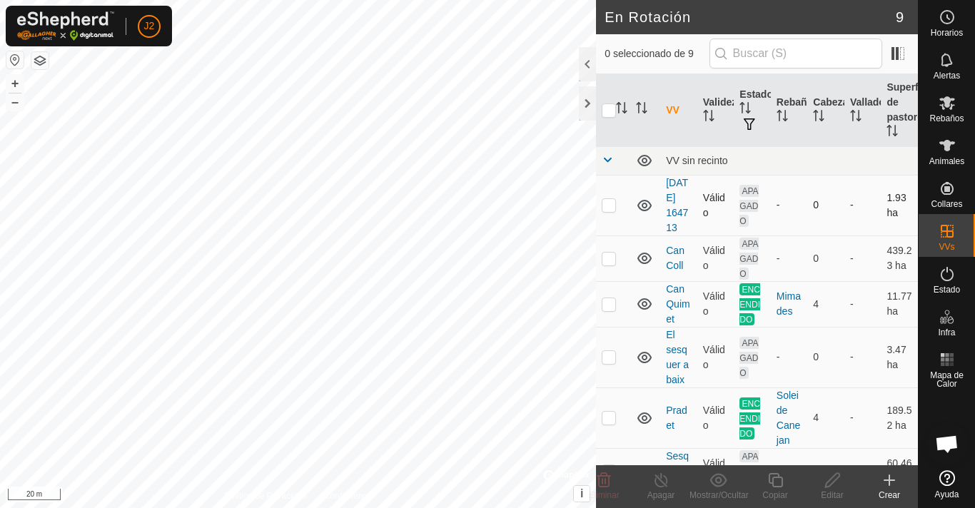
click at [614, 211] on p-checkbox at bounding box center [609, 204] width 14 height 11
checkbox input "true"
click at [836, 483] on icon at bounding box center [833, 480] width 18 height 17
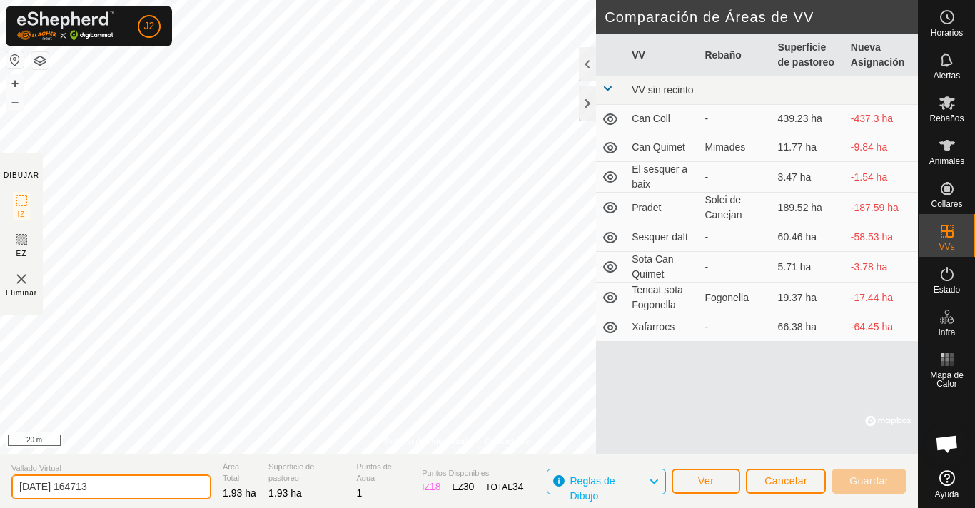
click at [126, 488] on input "[DATE] 164713" at bounding box center [111, 487] width 200 height 25
type input "2"
type input "C"
type input "Camp Marsel Malatosca"
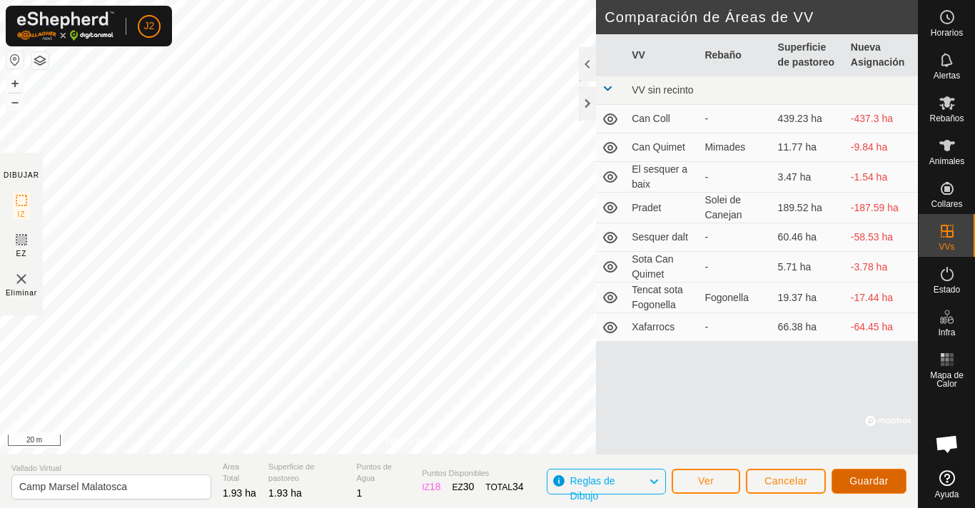
click at [868, 476] on span "Guardar" at bounding box center [869, 481] width 39 height 11
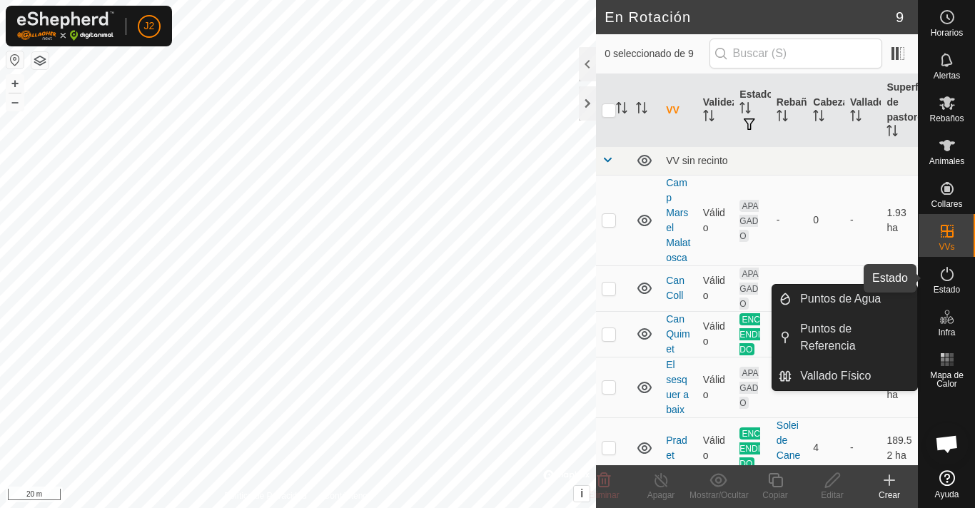
click at [946, 276] on icon at bounding box center [947, 274] width 17 height 17
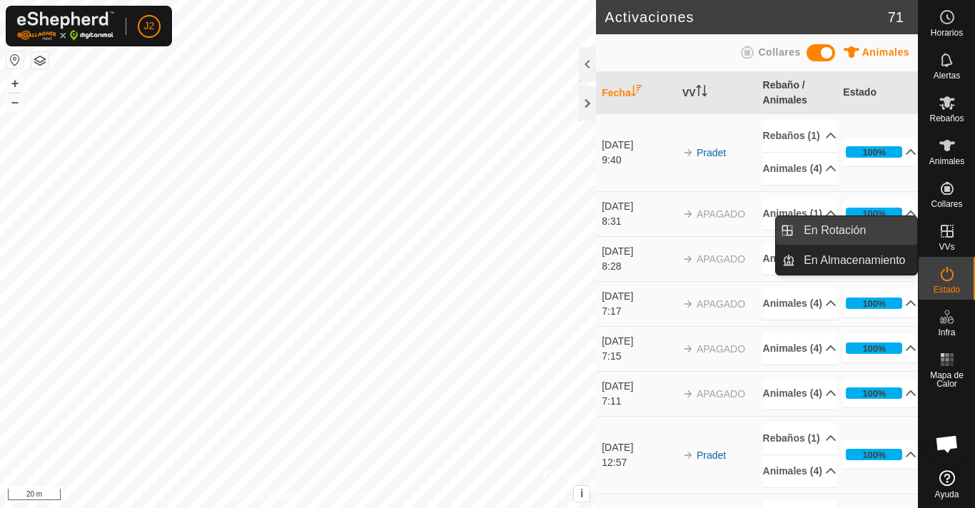
click at [865, 233] on link "En Rotación" at bounding box center [856, 230] width 122 height 29
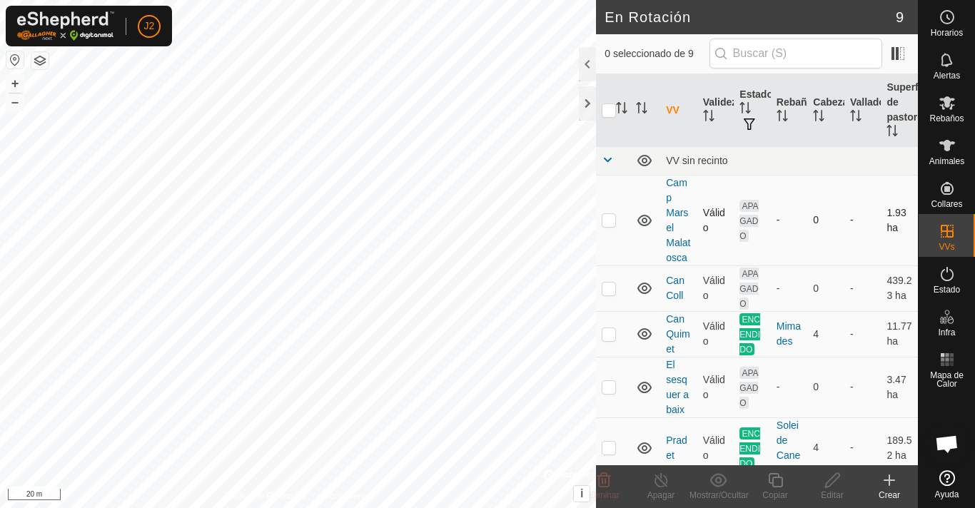
click at [605, 223] on p-checkbox at bounding box center [609, 219] width 14 height 11
checkbox input "true"
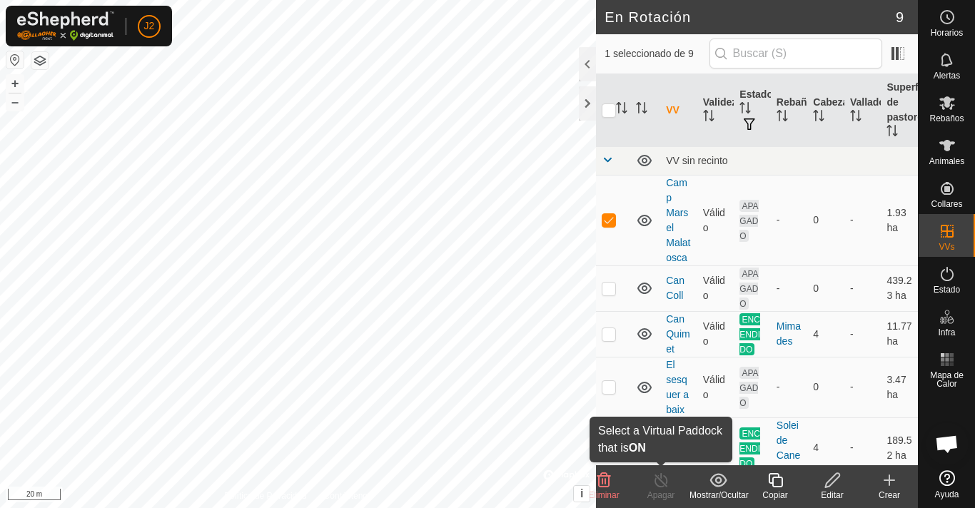
click at [658, 489] on div "Apagar" at bounding box center [661, 495] width 57 height 13
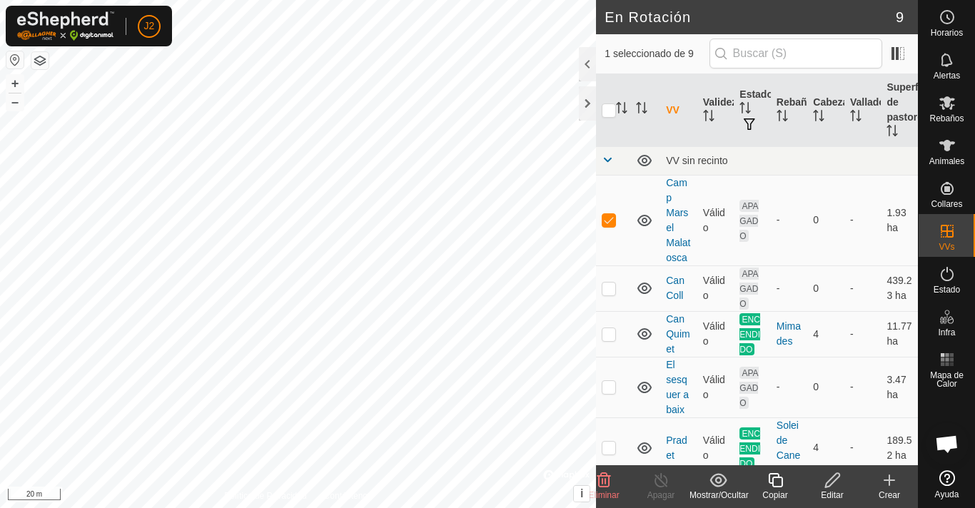
click at [665, 486] on icon at bounding box center [662, 480] width 18 height 17
click at [830, 481] on icon at bounding box center [833, 480] width 18 height 17
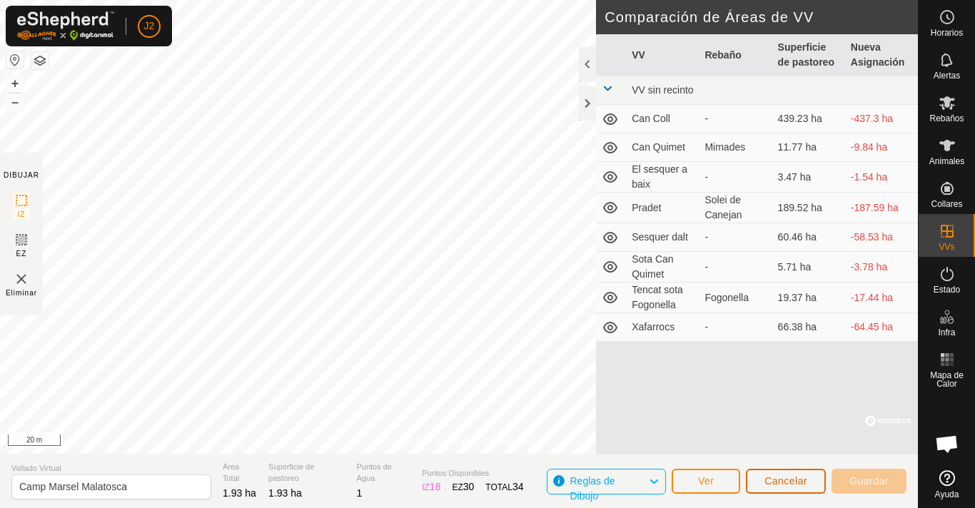
click at [796, 476] on span "Cancelar" at bounding box center [786, 481] width 43 height 11
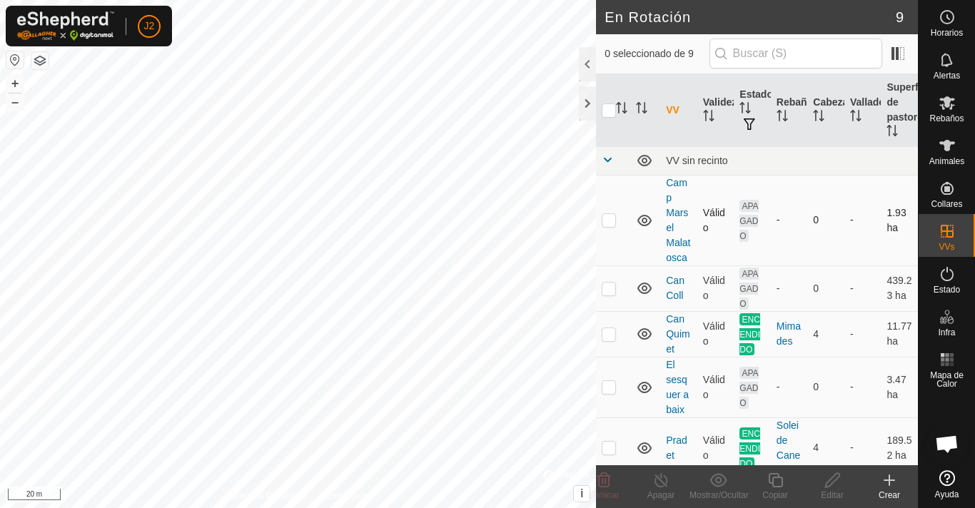
click at [745, 224] on span "APAGADO" at bounding box center [749, 221] width 19 height 42
click at [777, 228] on div "-" at bounding box center [790, 220] width 26 height 15
click at [811, 233] on td "0" at bounding box center [826, 220] width 37 height 91
click at [815, 230] on td "0" at bounding box center [826, 220] width 37 height 91
click at [680, 211] on link "Camp Marsel Malatosca" at bounding box center [678, 220] width 24 height 86
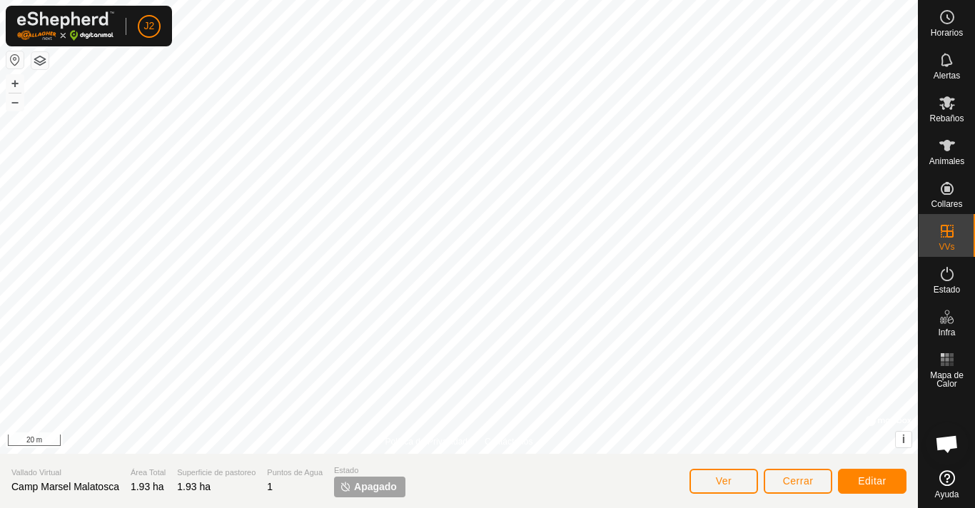
click at [371, 481] on span "Apagado" at bounding box center [375, 487] width 43 height 15
click at [387, 486] on span "Apagado" at bounding box center [375, 487] width 43 height 15
click at [344, 488] on img at bounding box center [345, 486] width 11 height 11
drag, startPoint x: 355, startPoint y: 490, endPoint x: 400, endPoint y: 491, distance: 45.0
click at [400, 491] on p-tag "Apagado" at bounding box center [369, 487] width 71 height 21
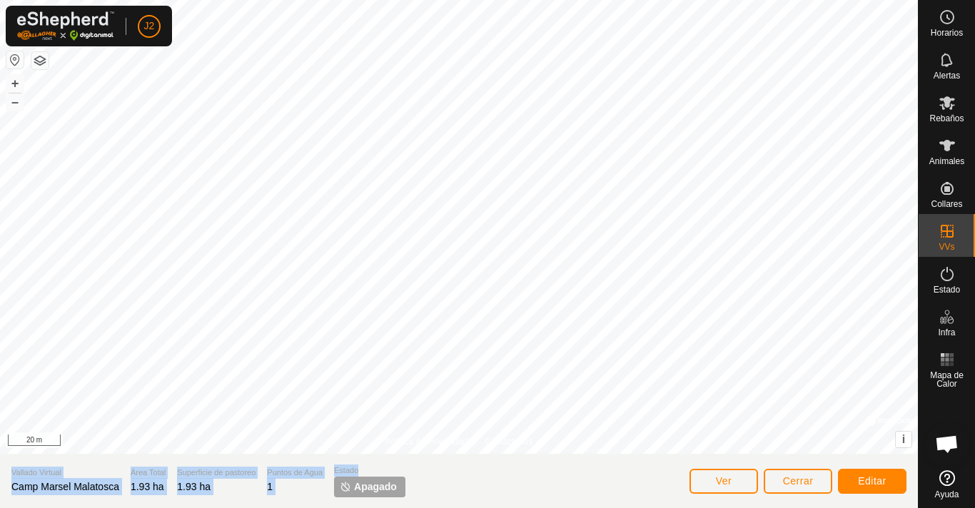
click at [518, 450] on div "Política de Privacidad Contáctenos [DATE] 164713 Estado: APAGADO Tipo: Zona de …" at bounding box center [459, 254] width 918 height 508
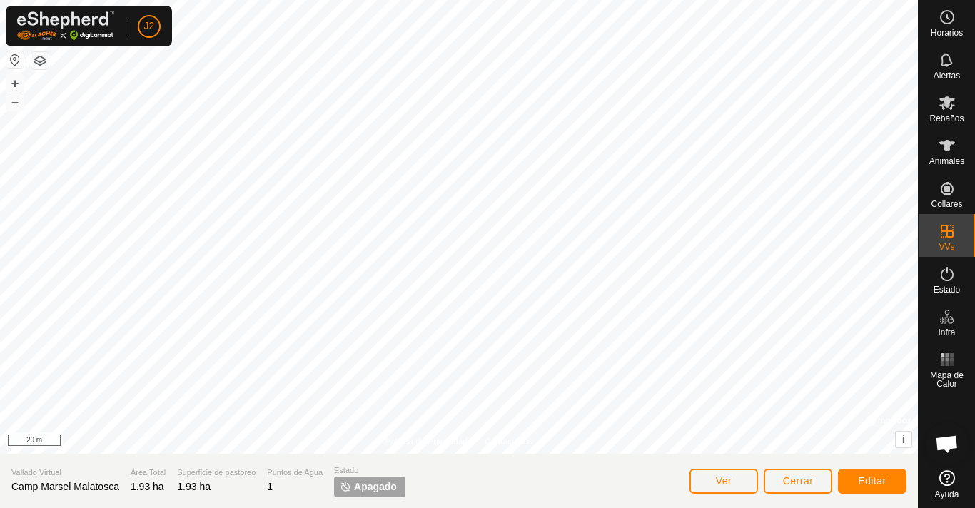
click at [383, 489] on span "Apagado" at bounding box center [375, 487] width 43 height 15
